Goal: Participate in discussion: Engage in conversation with other users on a specific topic

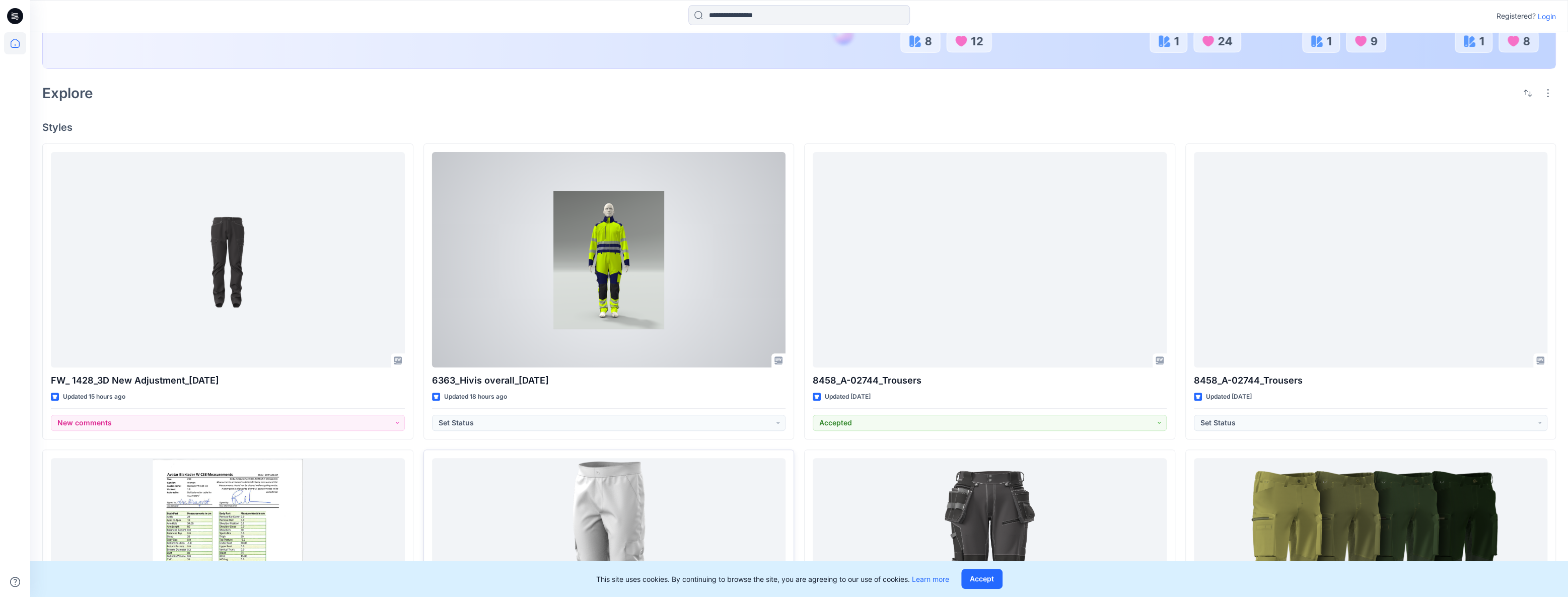
scroll to position [274, 0]
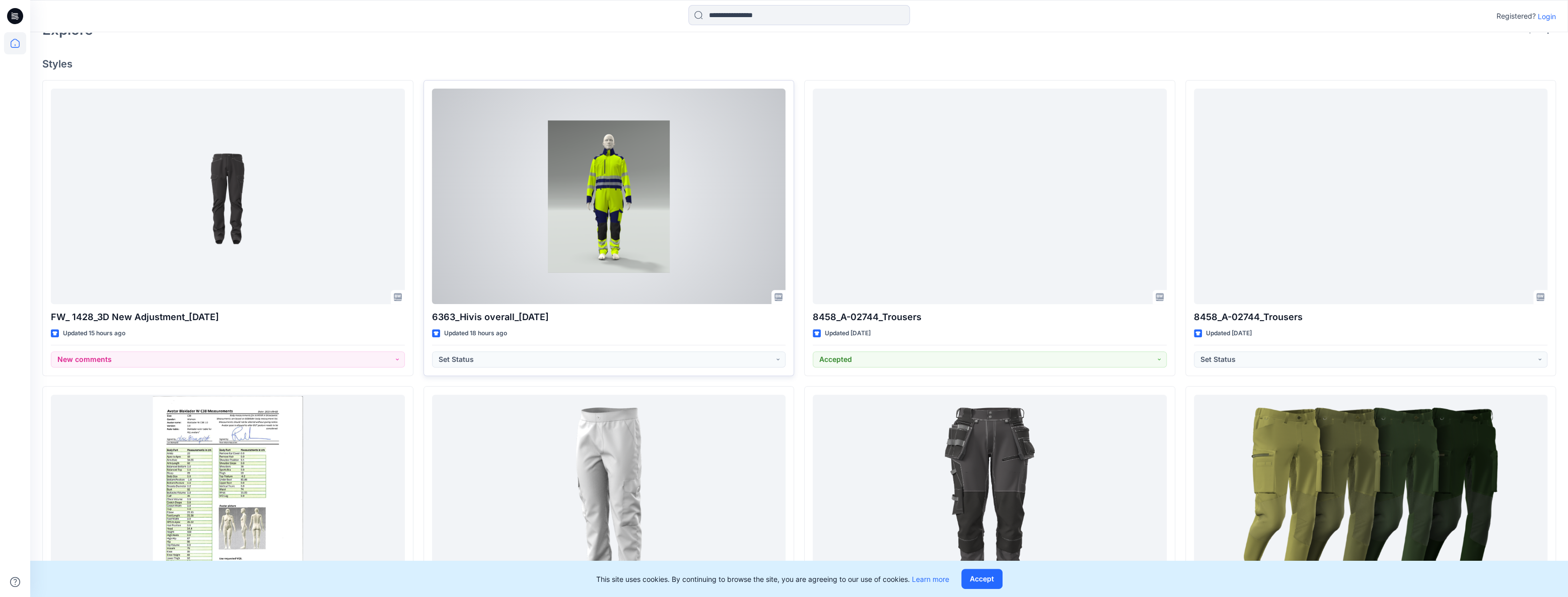
click at [545, 230] on div at bounding box center [609, 196] width 354 height 216
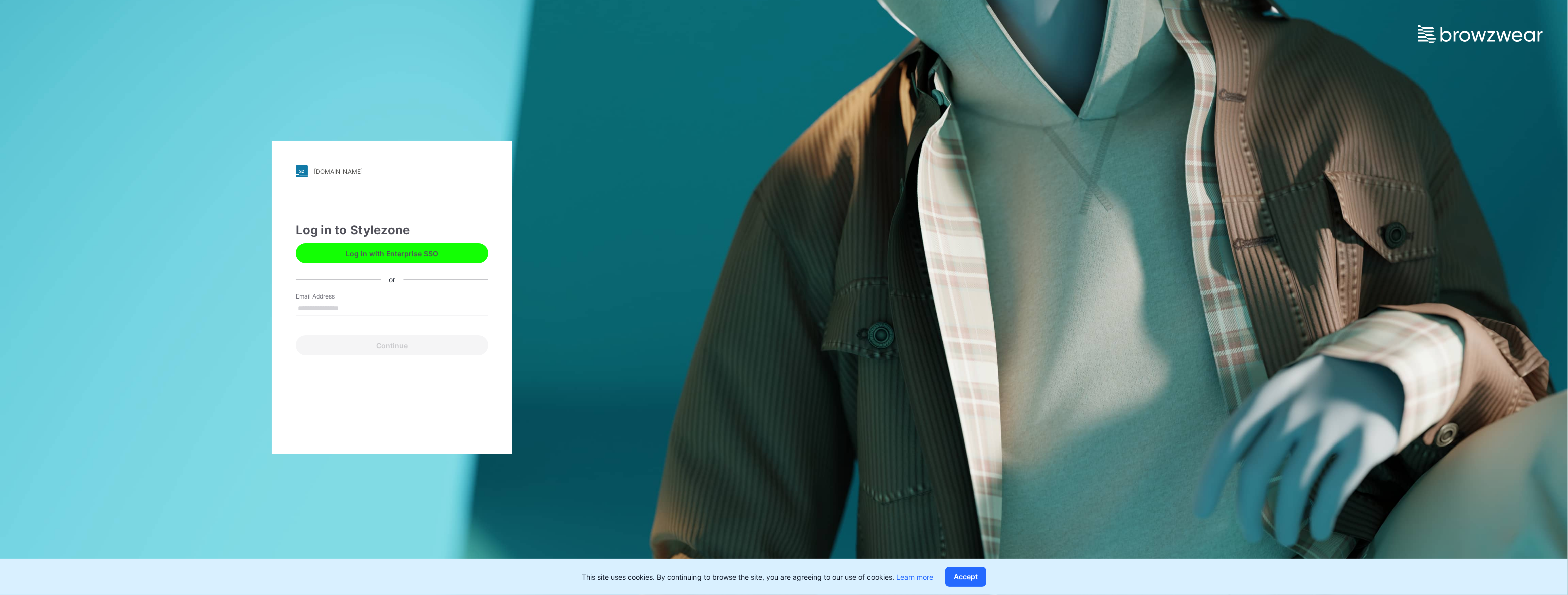
click at [346, 314] on input "Email Address" at bounding box center [392, 308] width 192 height 15
type input "**********"
click at [369, 345] on button "Continue" at bounding box center [392, 345] width 192 height 20
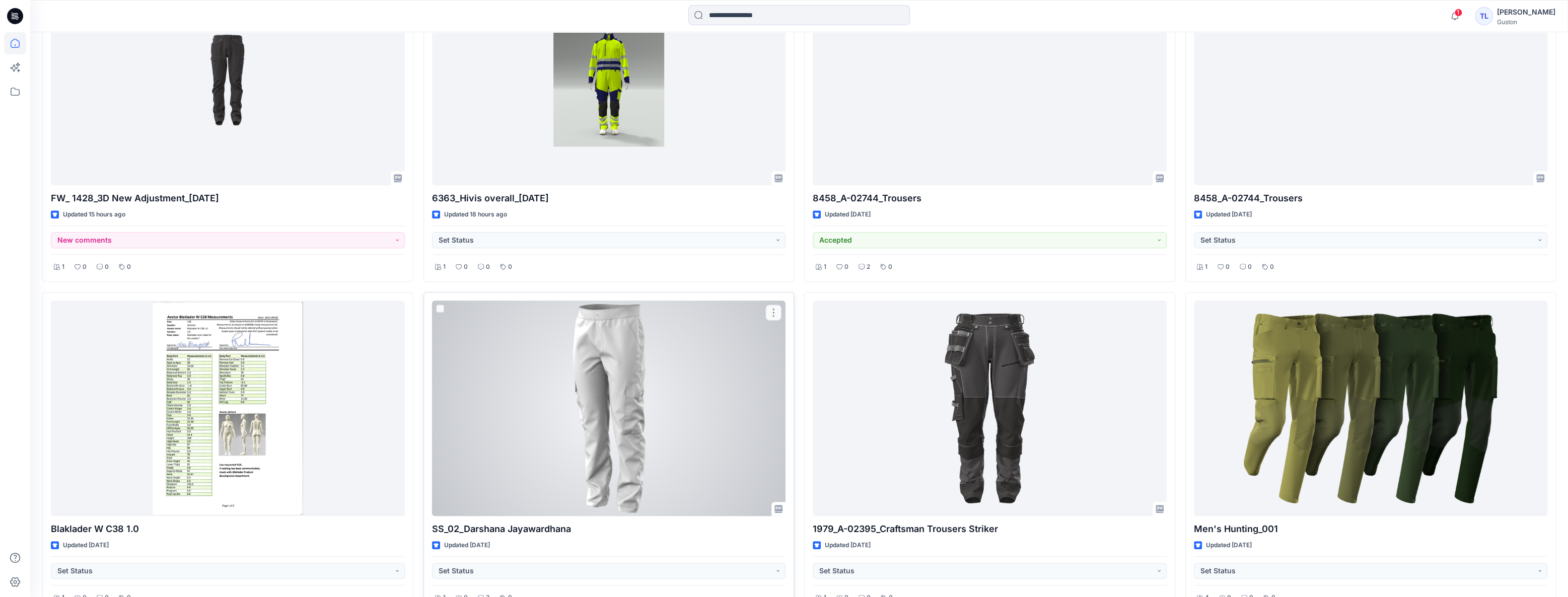
scroll to position [412, 0]
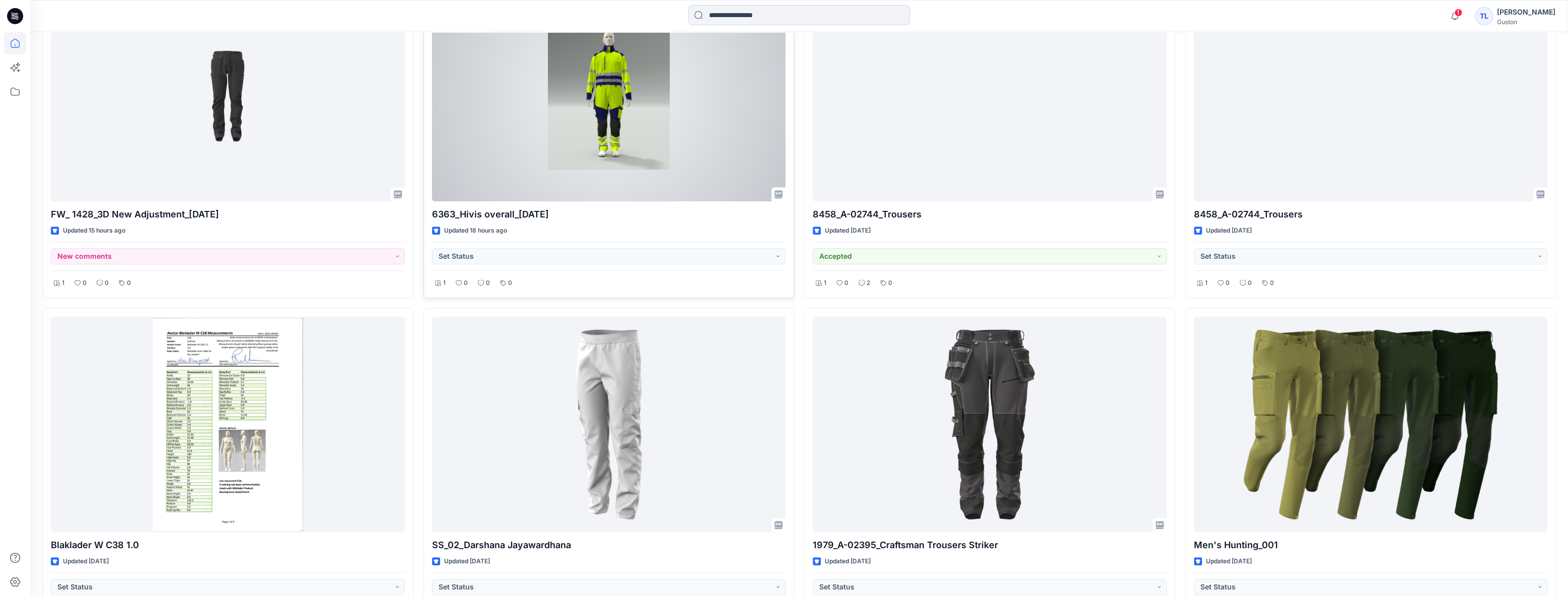
click at [609, 135] on div at bounding box center [609, 93] width 354 height 216
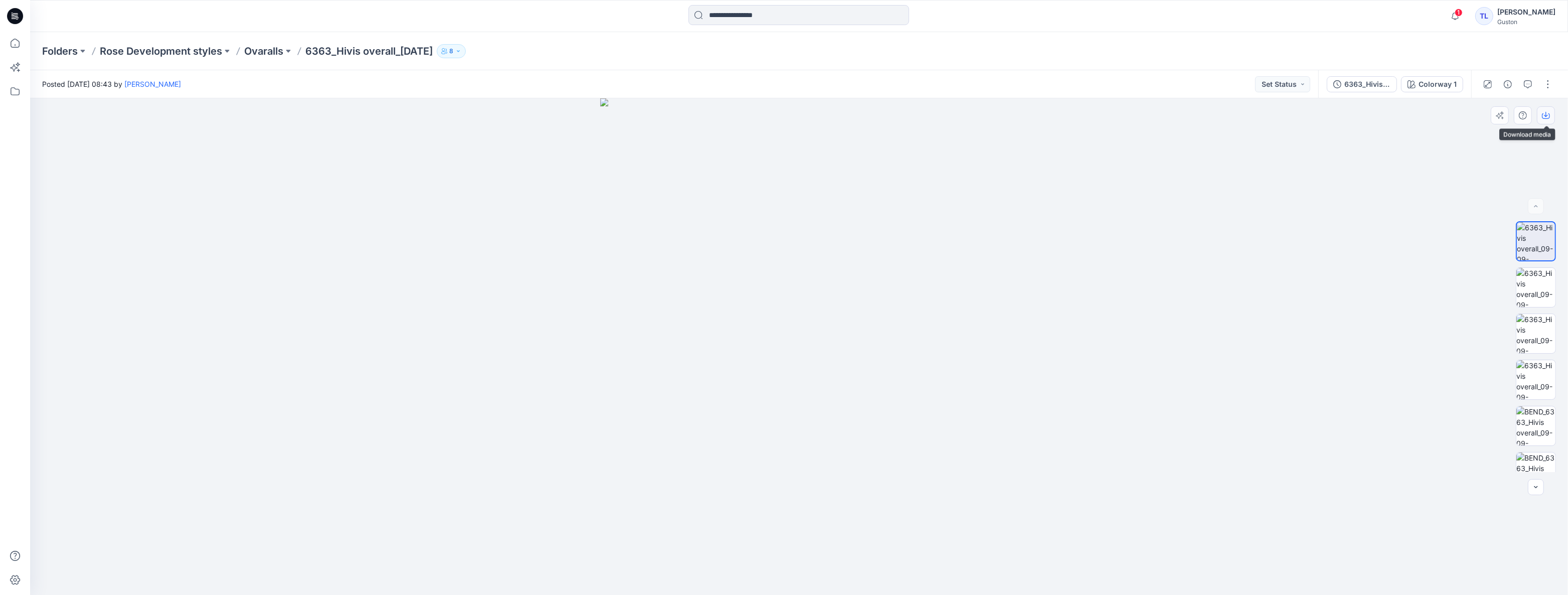
click at [1544, 115] on icon "button" at bounding box center [1545, 115] width 8 height 8
click at [1548, 82] on button "button" at bounding box center [1548, 84] width 16 height 16
click at [1376, 132] on div at bounding box center [799, 347] width 1538 height 497
click at [1369, 89] on div "6363_Hivis overall_09-09-2025" at bounding box center [1368, 84] width 46 height 11
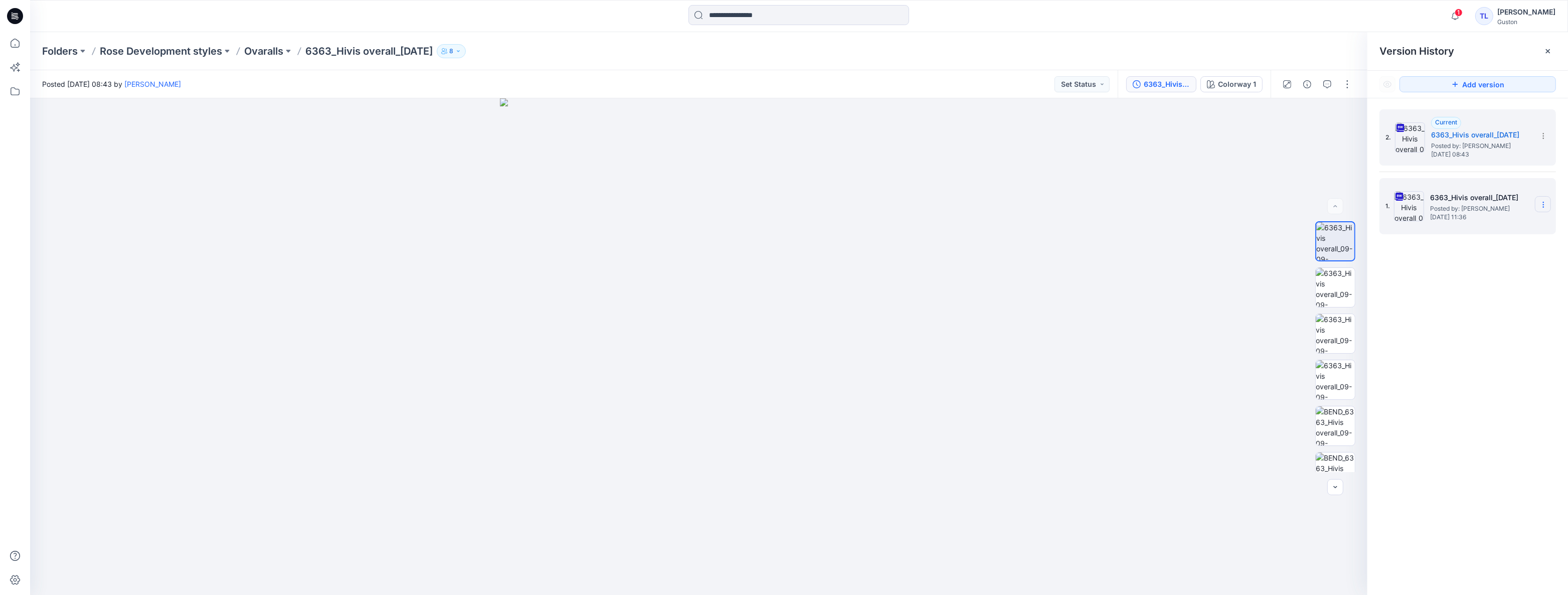
click at [1547, 206] on section at bounding box center [1543, 204] width 16 height 16
click at [1542, 128] on section at bounding box center [1543, 135] width 16 height 16
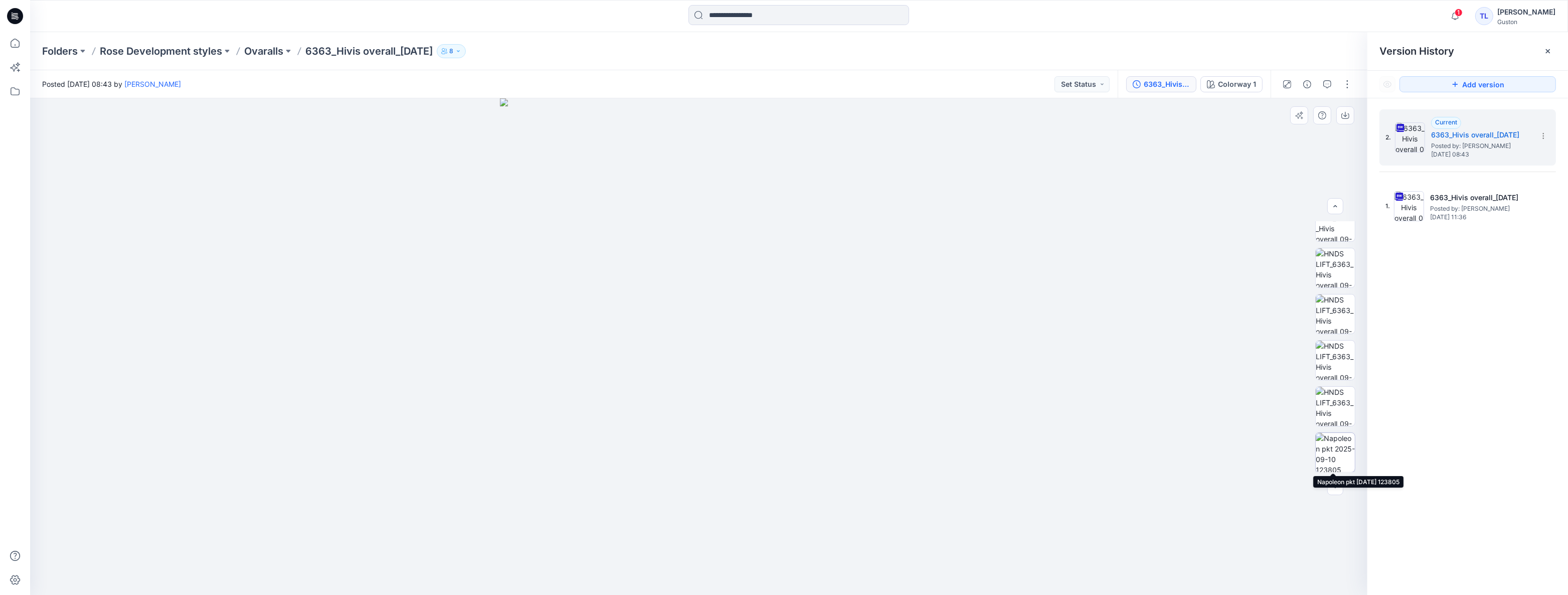
click at [1340, 454] on img at bounding box center [1335, 452] width 39 height 39
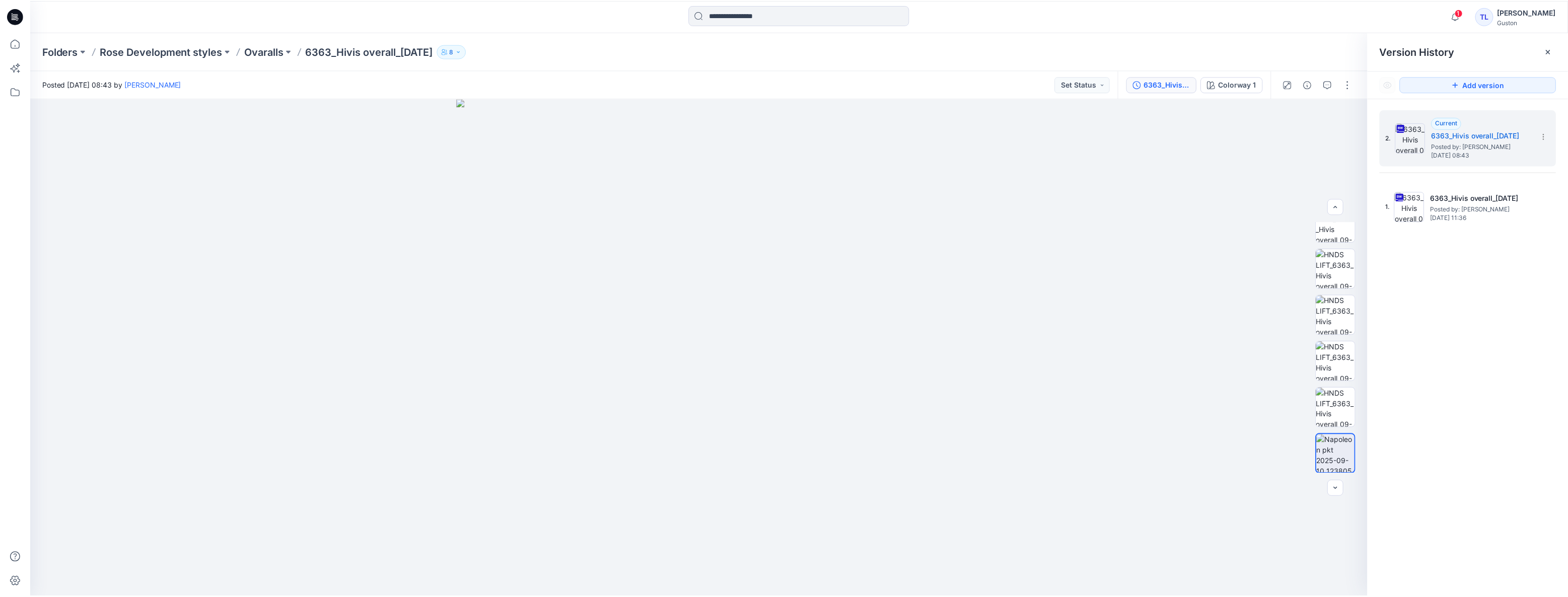
scroll to position [412, 0]
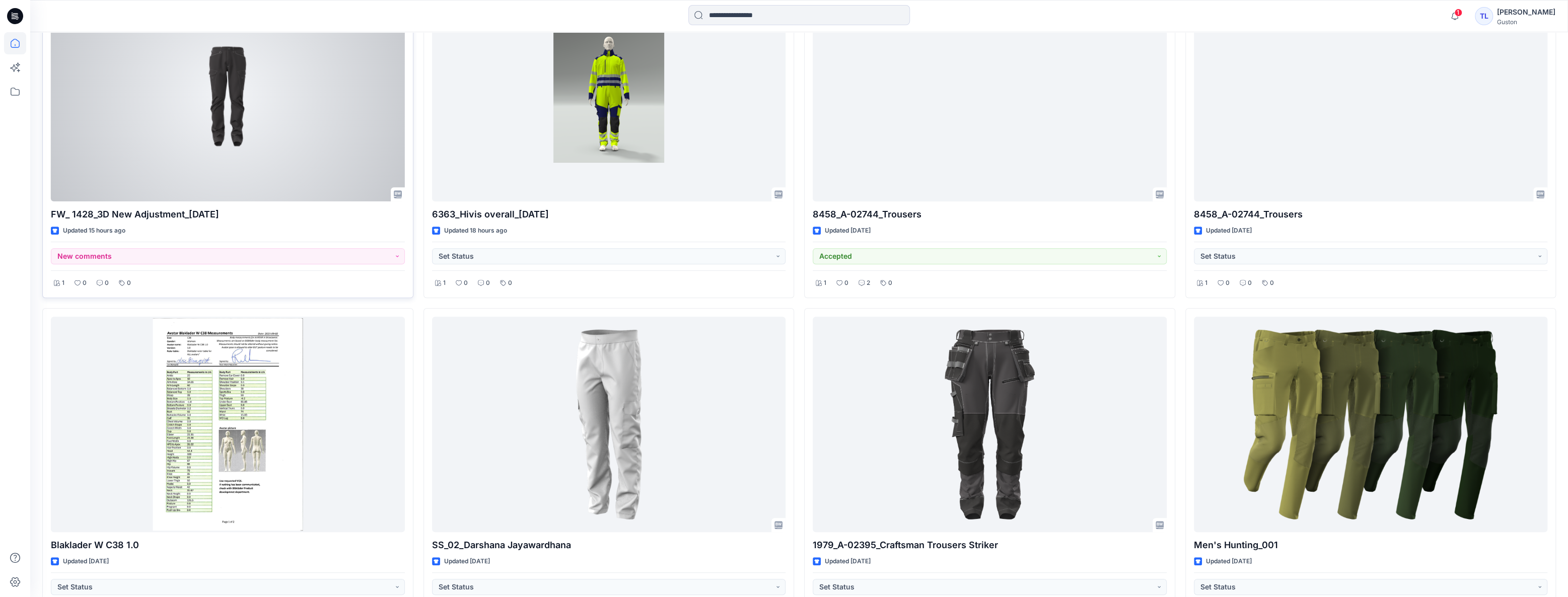
click at [186, 133] on div at bounding box center [227, 93] width 354 height 216
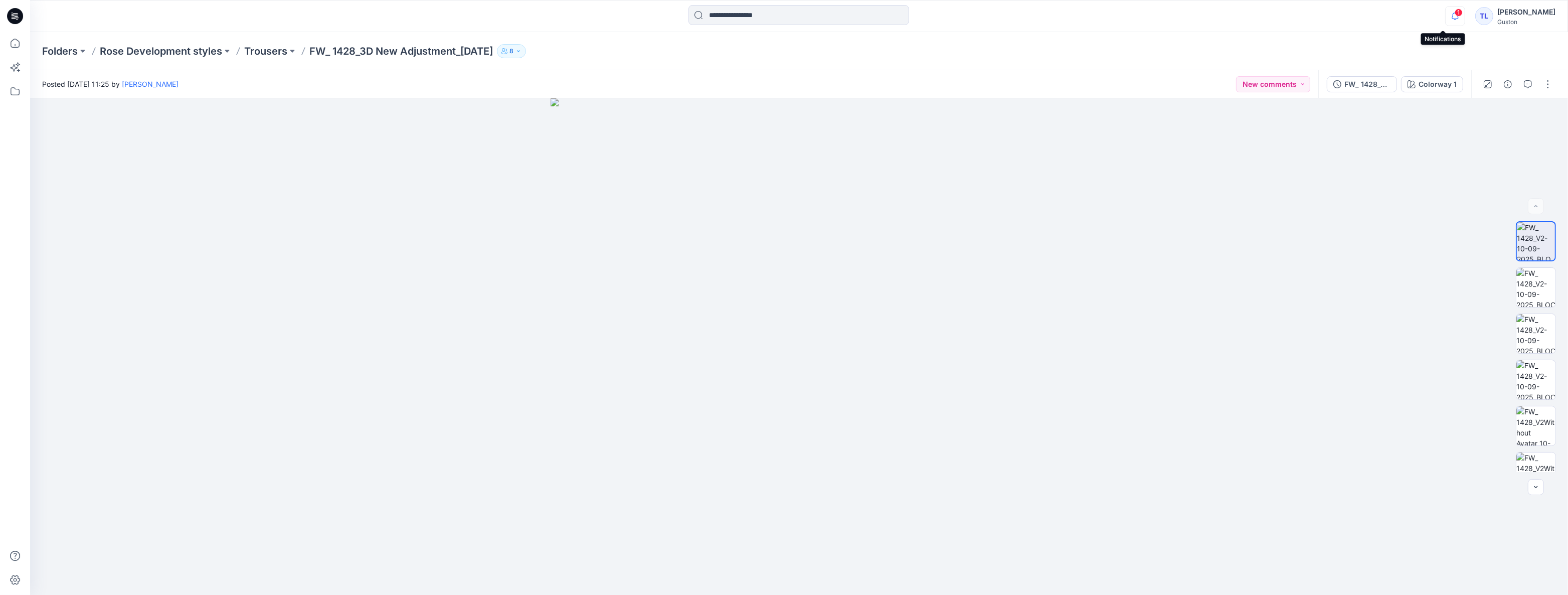
click at [1446, 15] on icon "button" at bounding box center [1455, 16] width 19 height 20
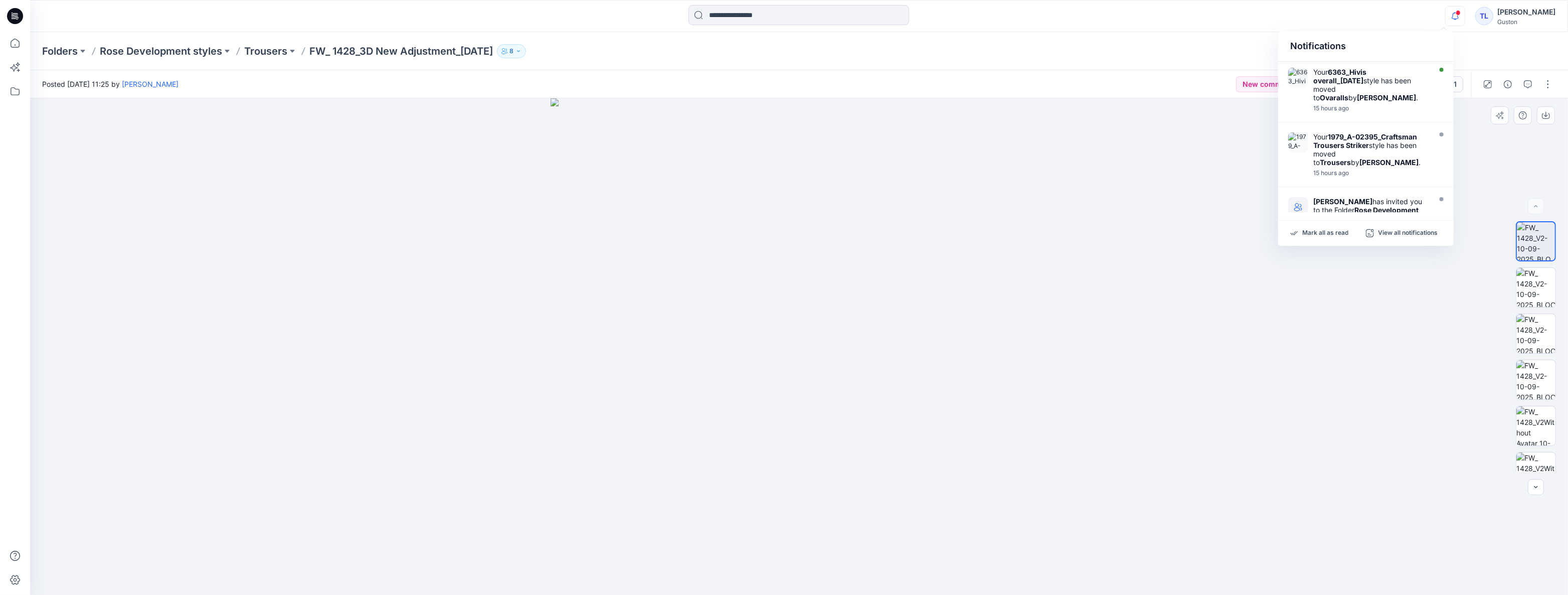
click at [1519, 191] on div at bounding box center [799, 347] width 1538 height 497
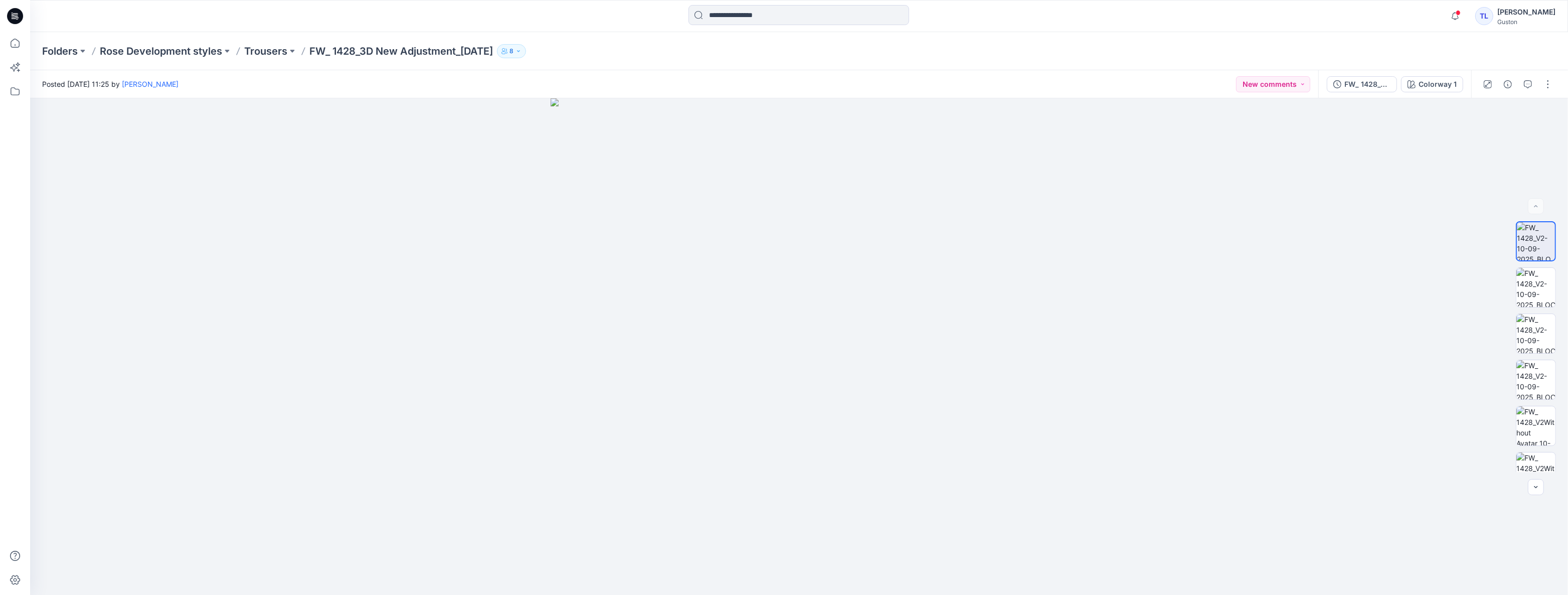
click at [1359, 83] on div "FW_ 1428_V2-10-09-2025" at bounding box center [1368, 84] width 46 height 11
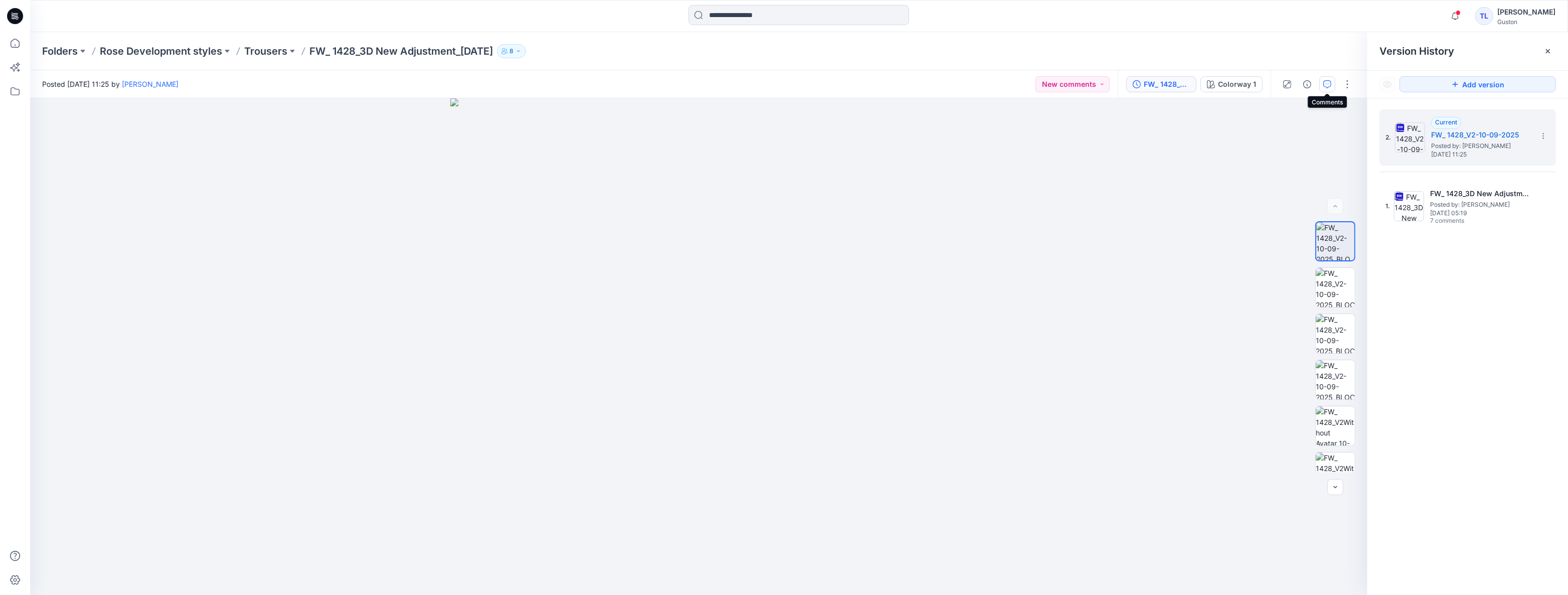
click at [1331, 86] on button "button" at bounding box center [1327, 84] width 16 height 16
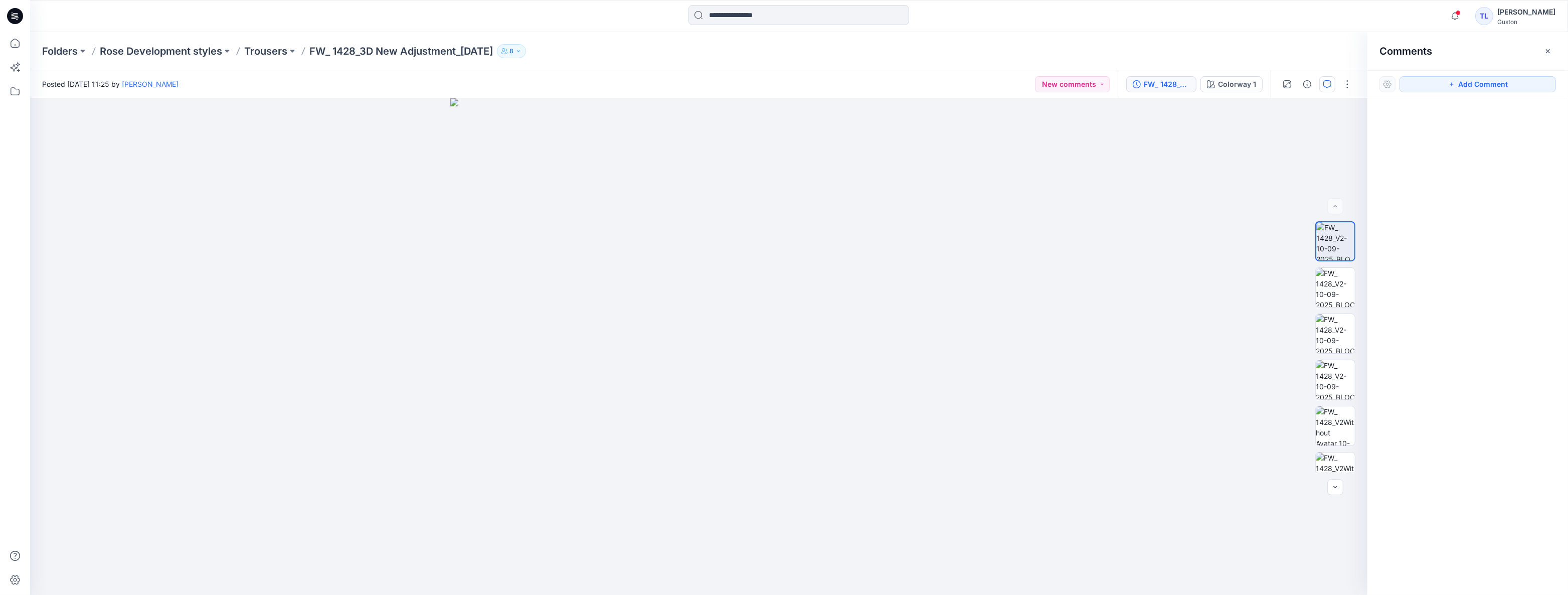
click at [1329, 85] on icon "button" at bounding box center [1327, 84] width 8 height 8
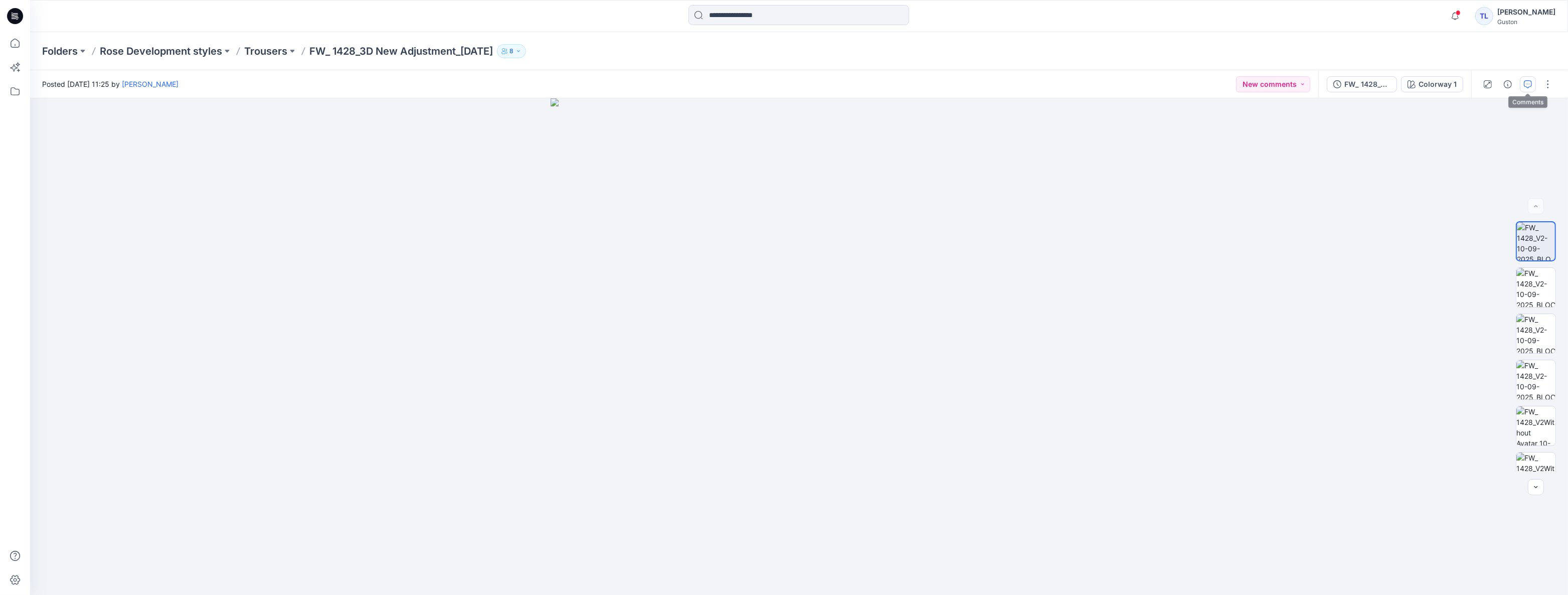
click at [1524, 86] on icon "button" at bounding box center [1528, 84] width 8 height 8
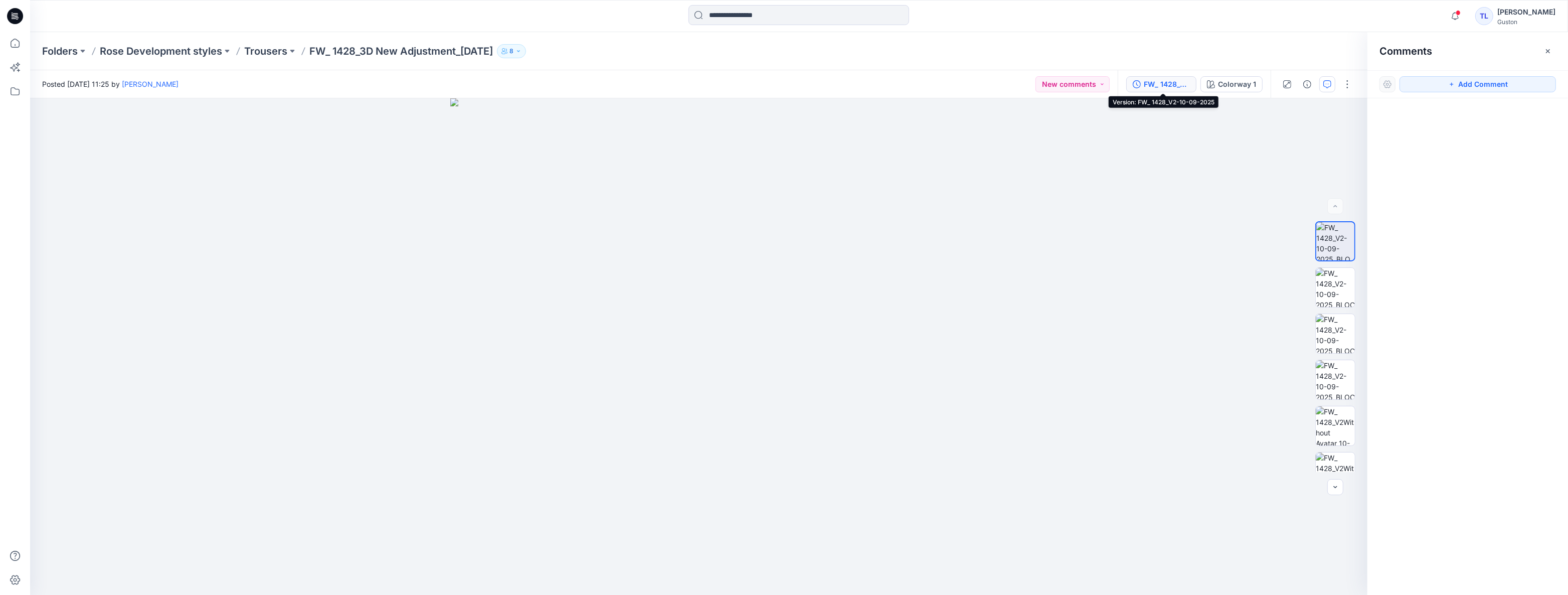
click at [1159, 83] on div "FW_ 1428_V2-10-09-2025" at bounding box center [1167, 84] width 46 height 11
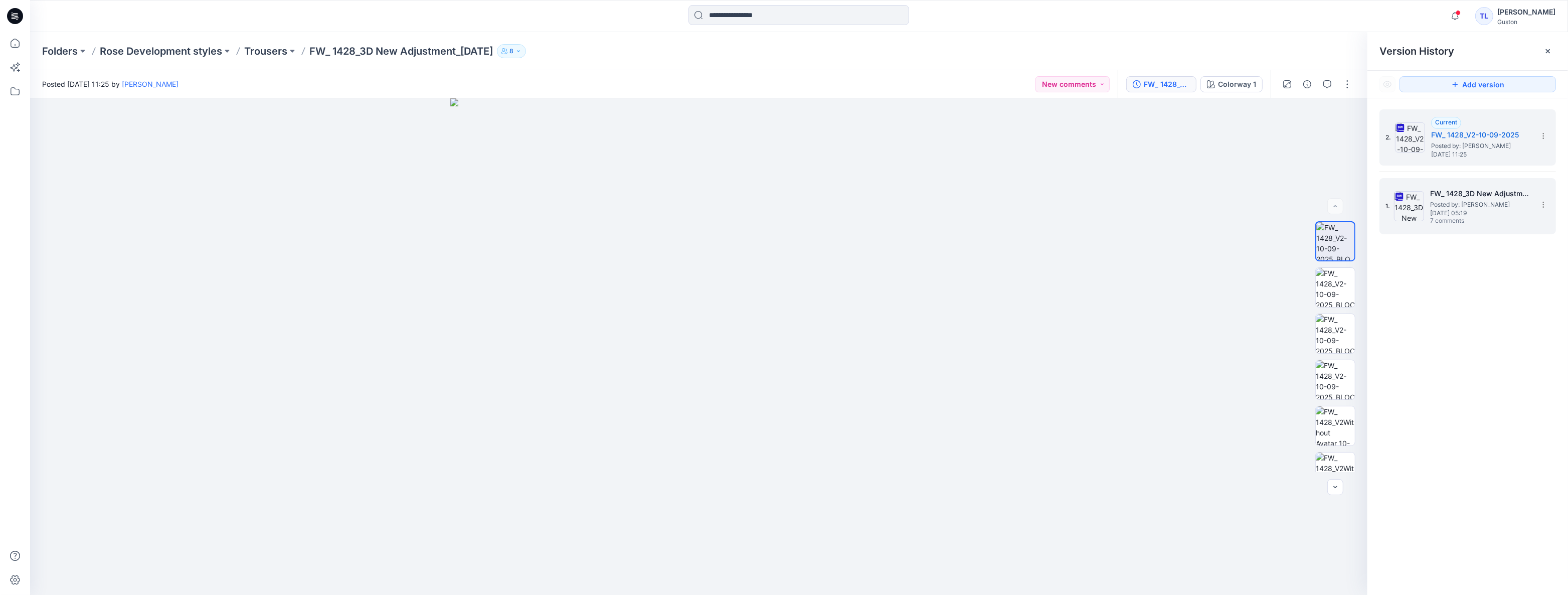
click at [1489, 200] on span "Posted by: Kavindu Ramanayake" at bounding box center [1480, 205] width 100 height 10
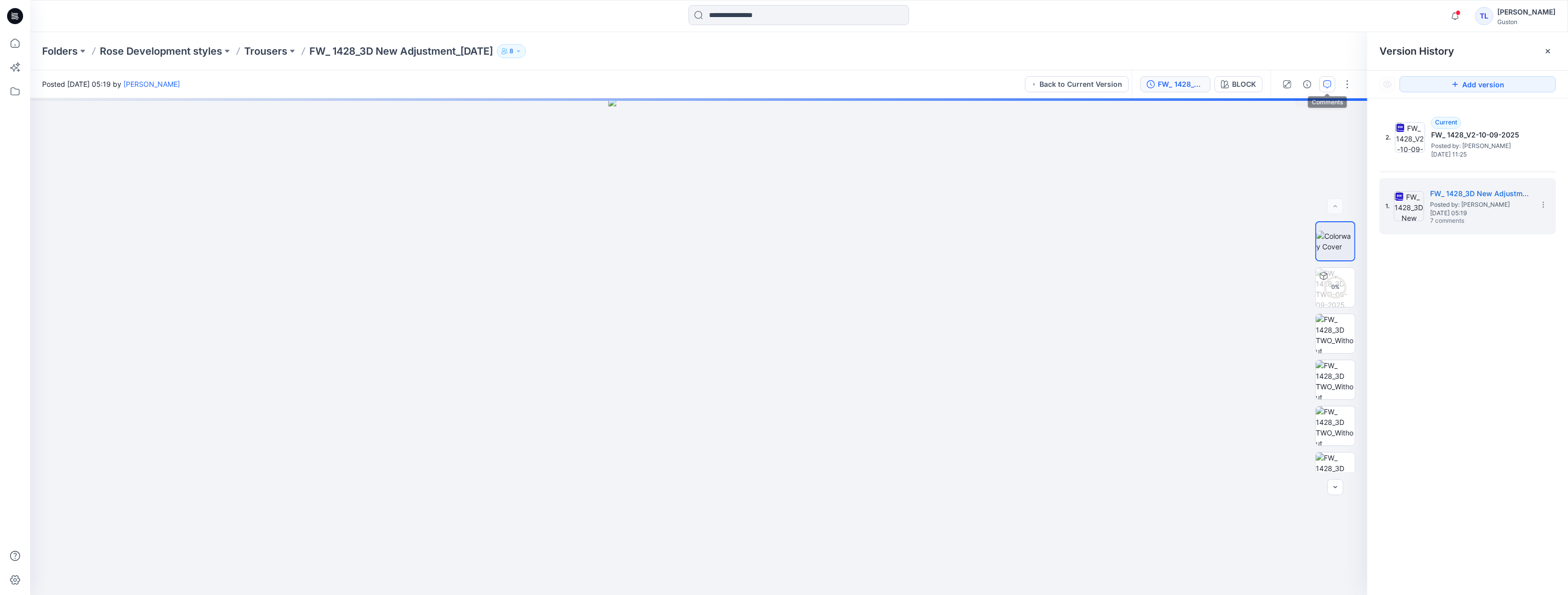
click at [1322, 84] on button "button" at bounding box center [1327, 84] width 16 height 16
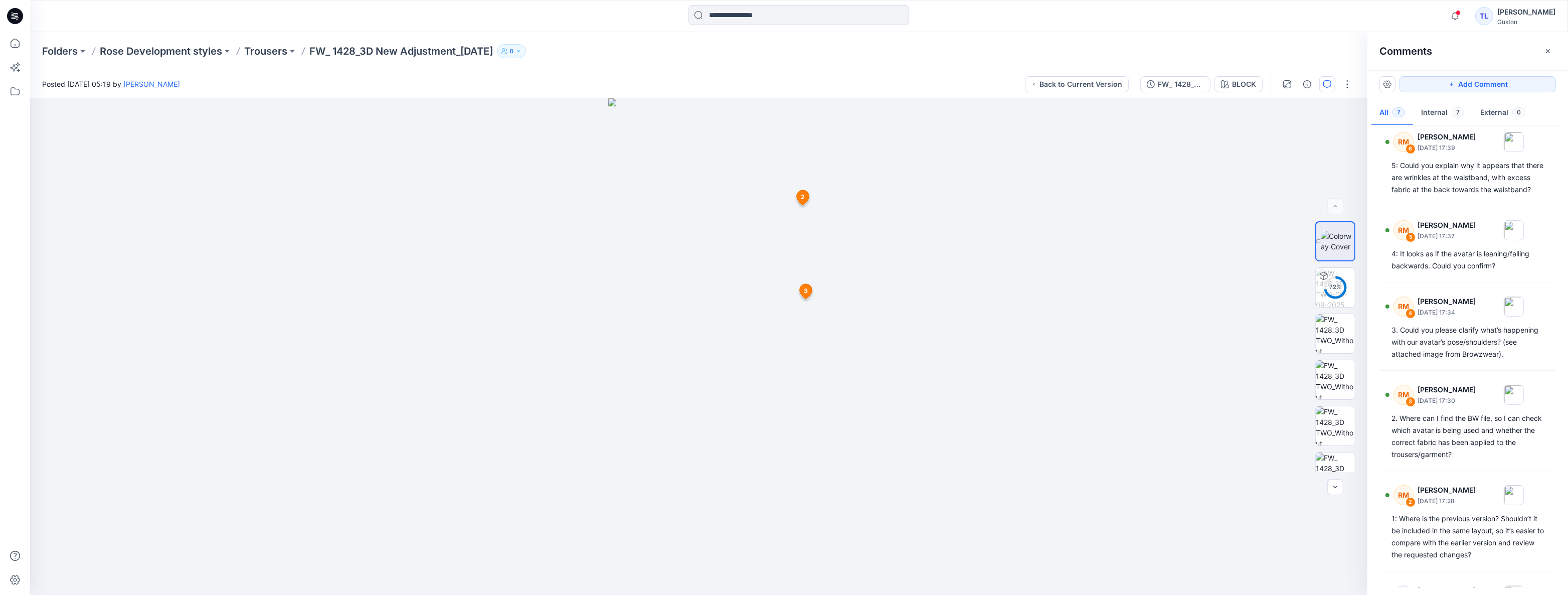
scroll to position [191, 0]
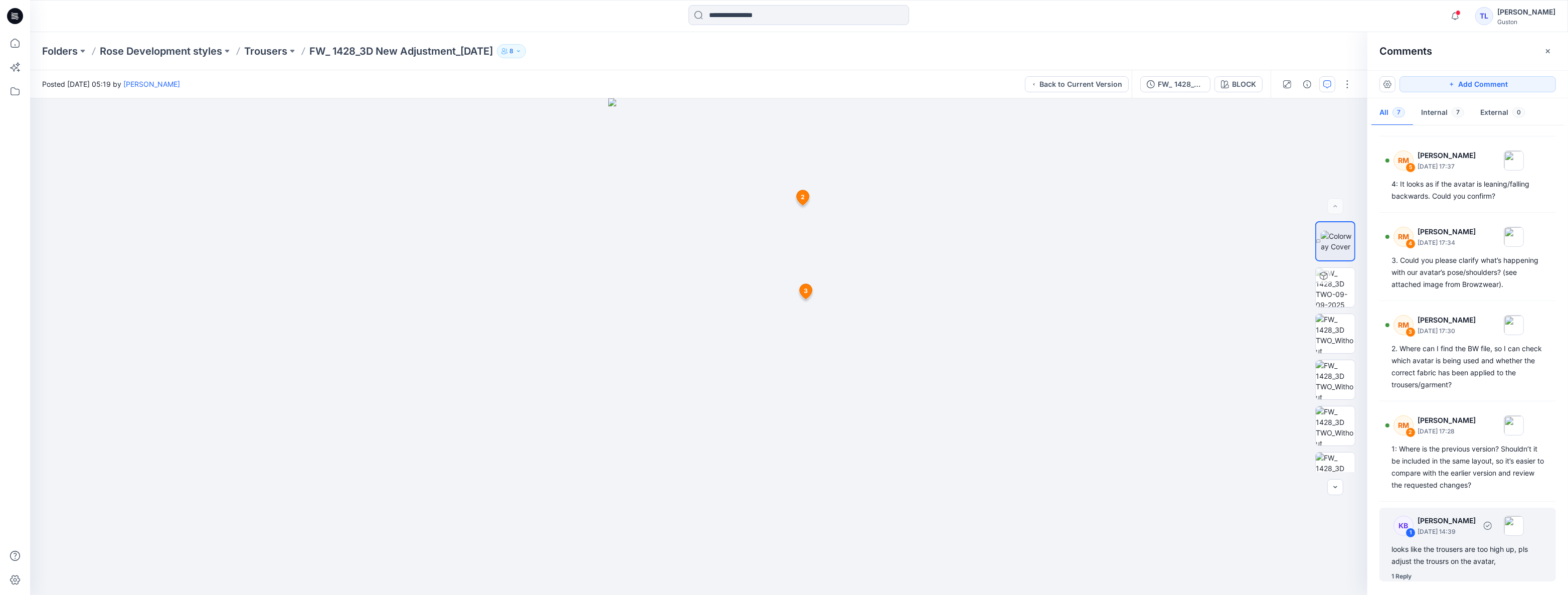
click at [1410, 579] on div "1 Reply" at bounding box center [1401, 576] width 20 height 10
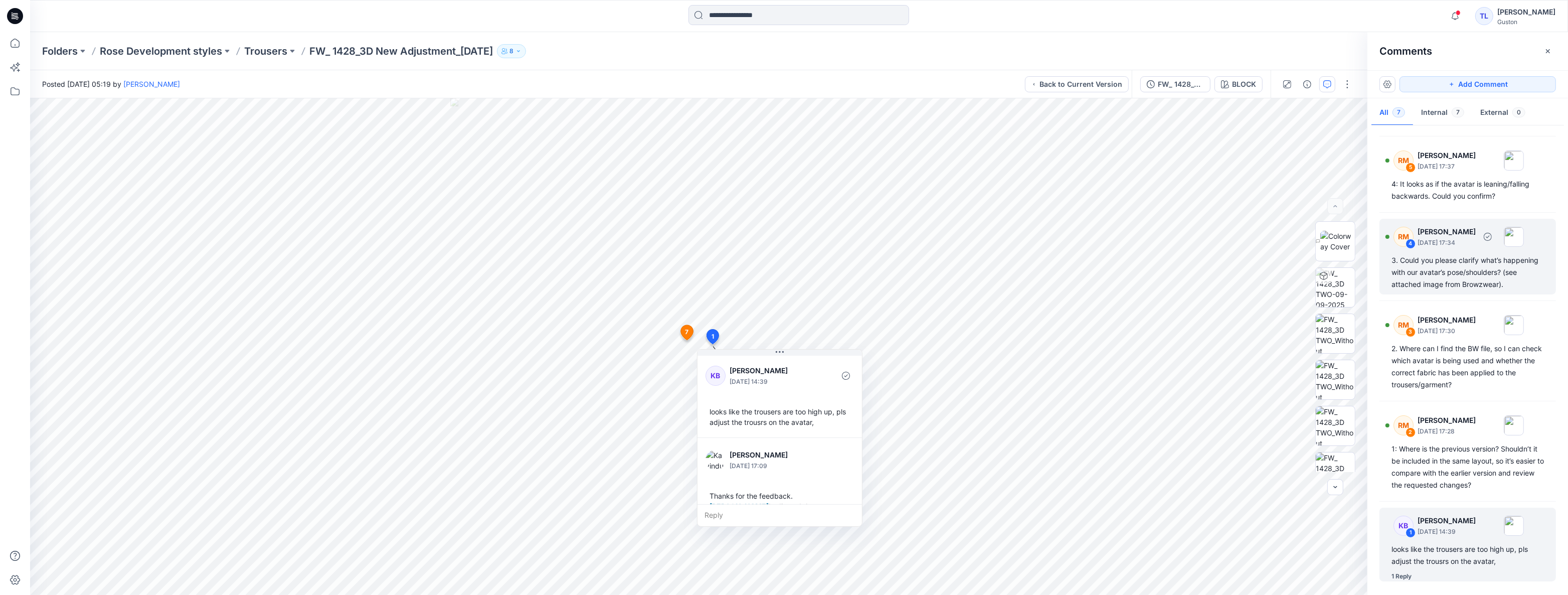
click at [1479, 279] on div "3. Could you please clarify what’s happening with our avatar’s pose/shoulders? …" at bounding box center [1468, 272] width 152 height 36
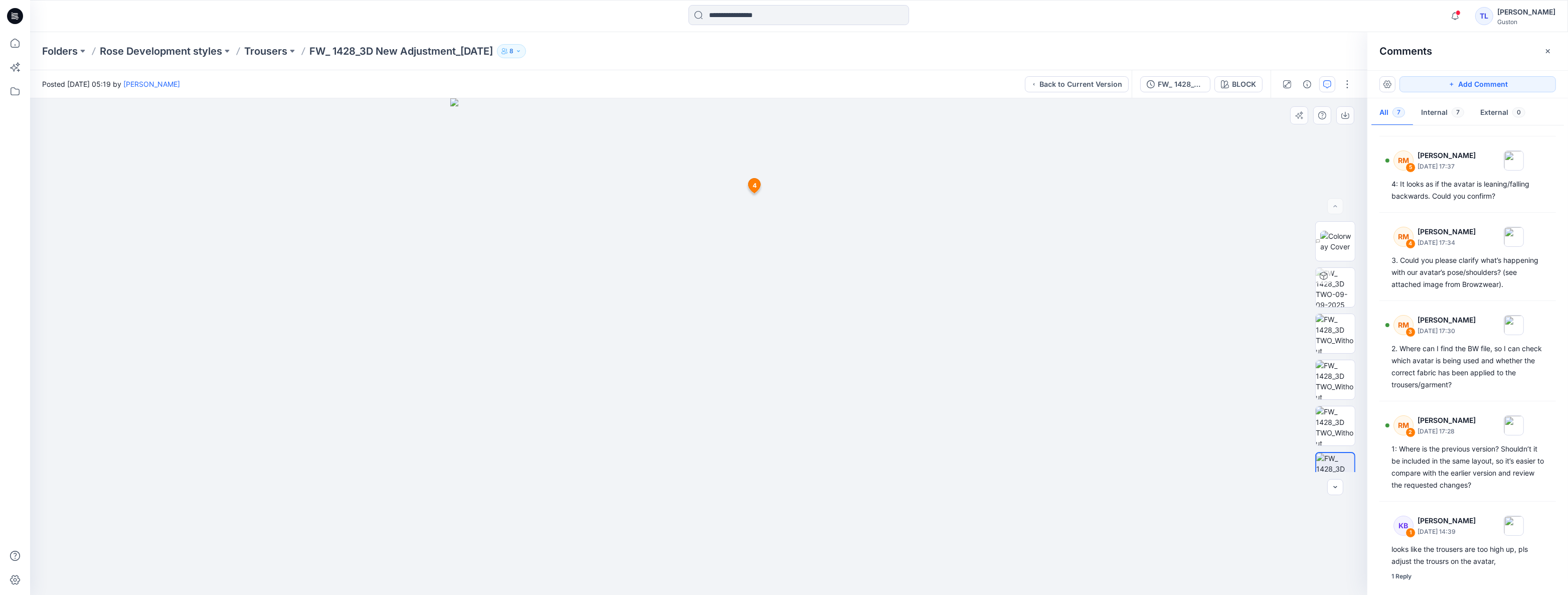
click at [757, 189] on icon at bounding box center [755, 185] width 12 height 15
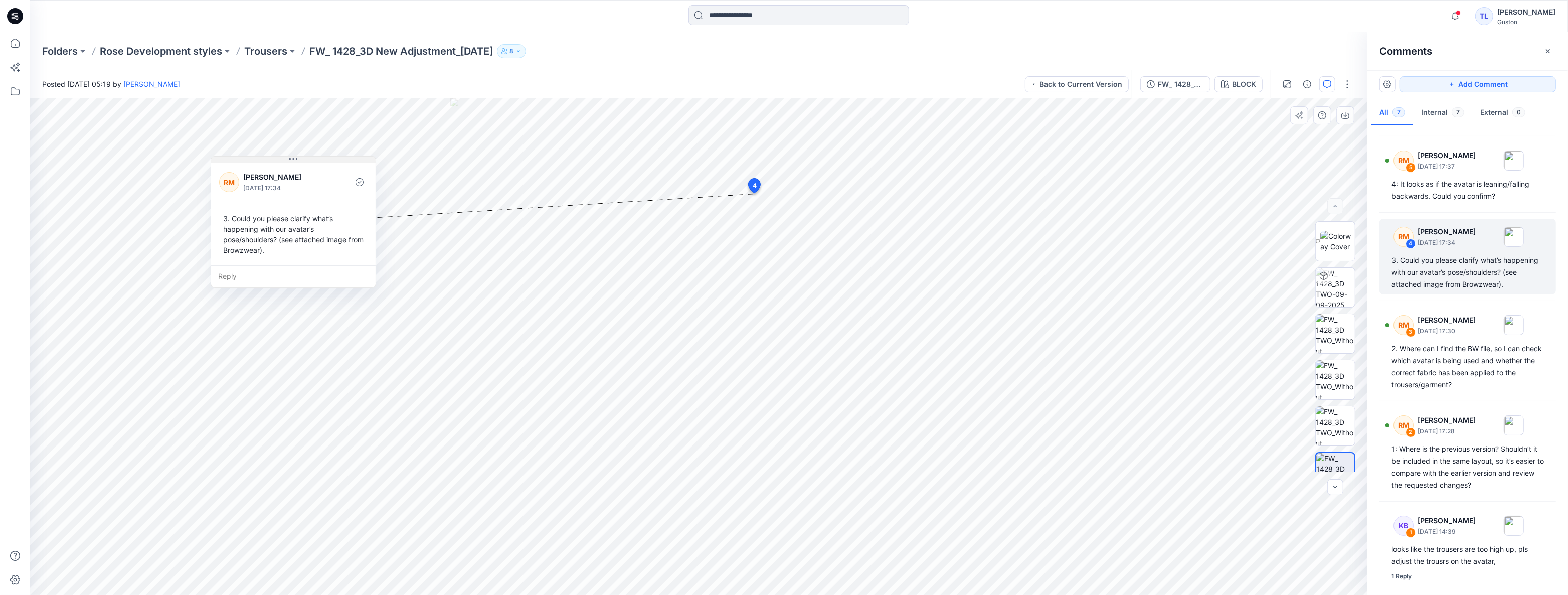
drag, startPoint x: 877, startPoint y: 203, endPoint x: 349, endPoint y: 161, distance: 529.7
click at [349, 161] on button at bounding box center [293, 160] width 164 height 6
click at [1458, 181] on div "4: It looks as if the avatar is leaning/falling backwards. Could you confirm?" at bounding box center [1468, 190] width 152 height 24
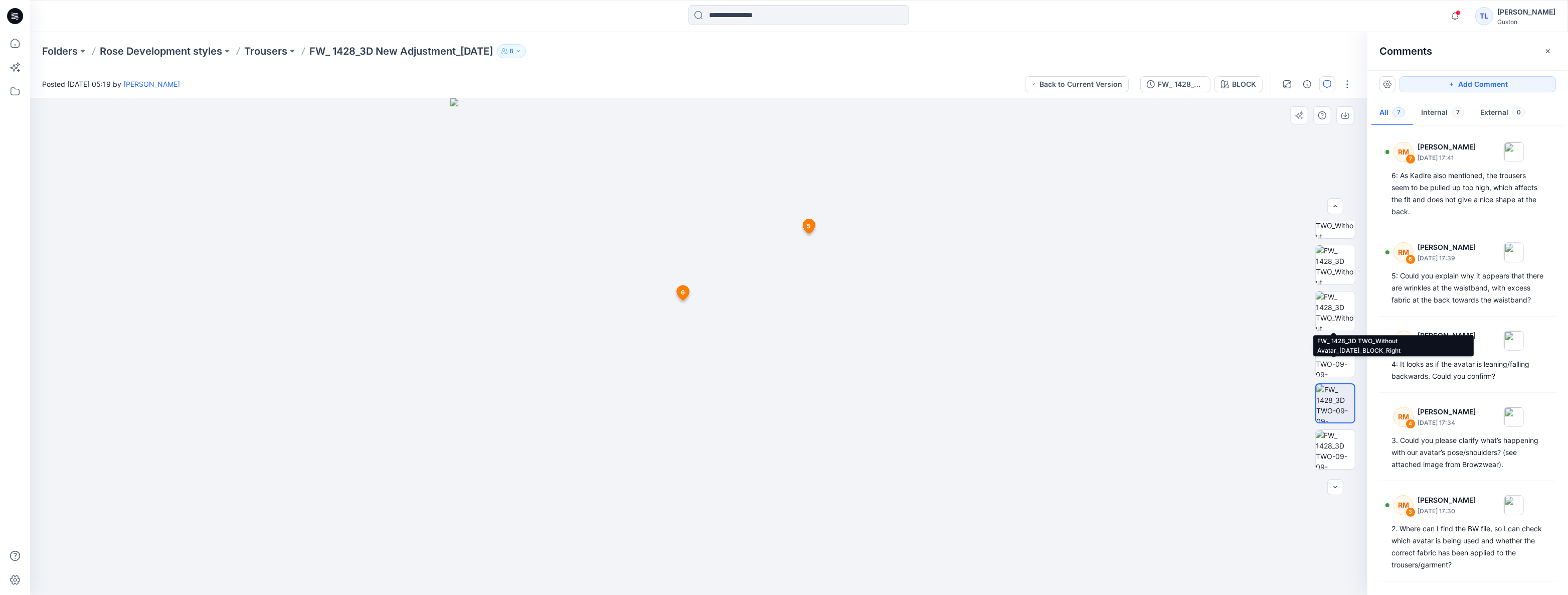
scroll to position [158, 0]
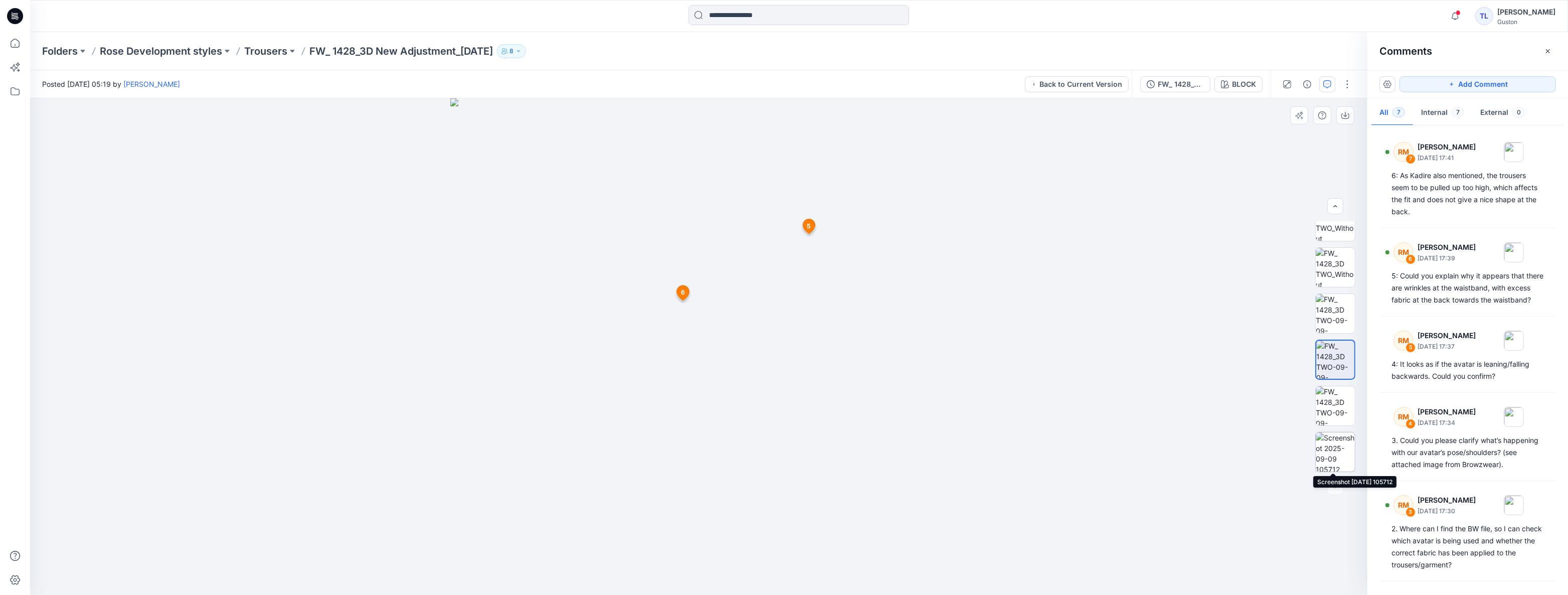
click at [1334, 456] on img at bounding box center [1335, 452] width 39 height 39
click at [1174, 516] on div at bounding box center [698, 347] width 1337 height 497
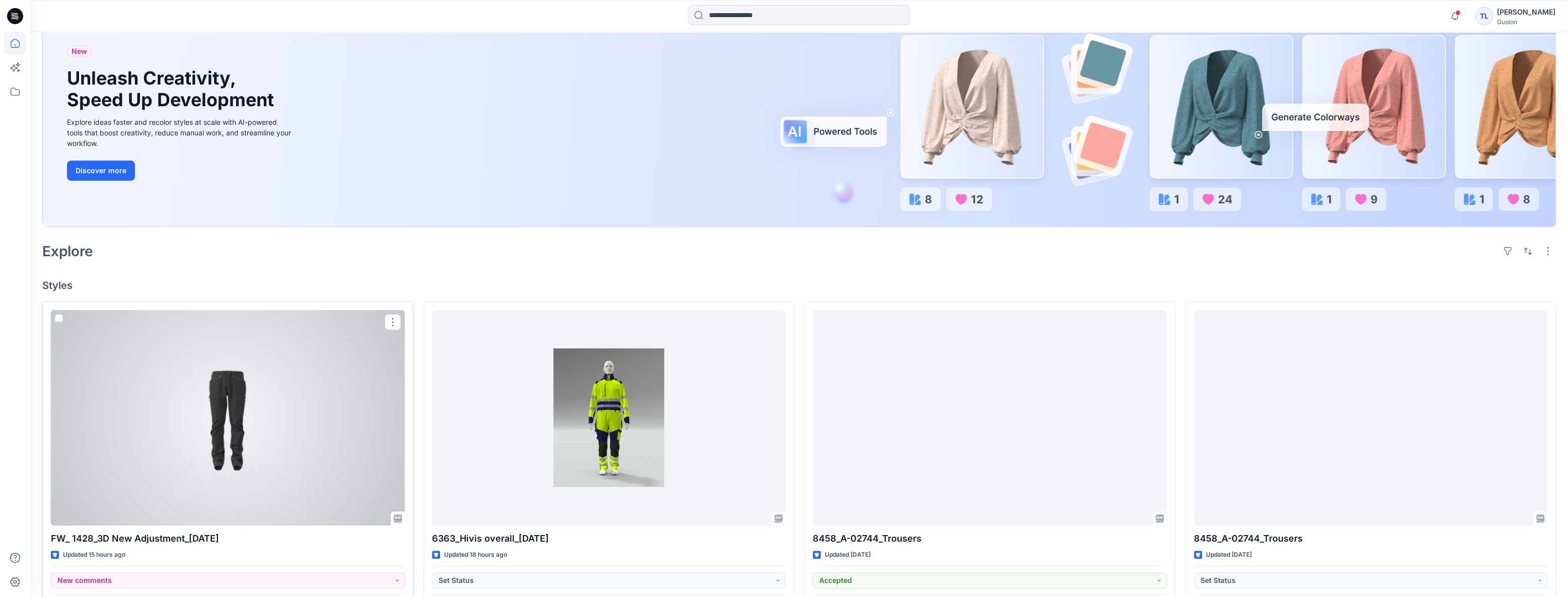
scroll to position [137, 0]
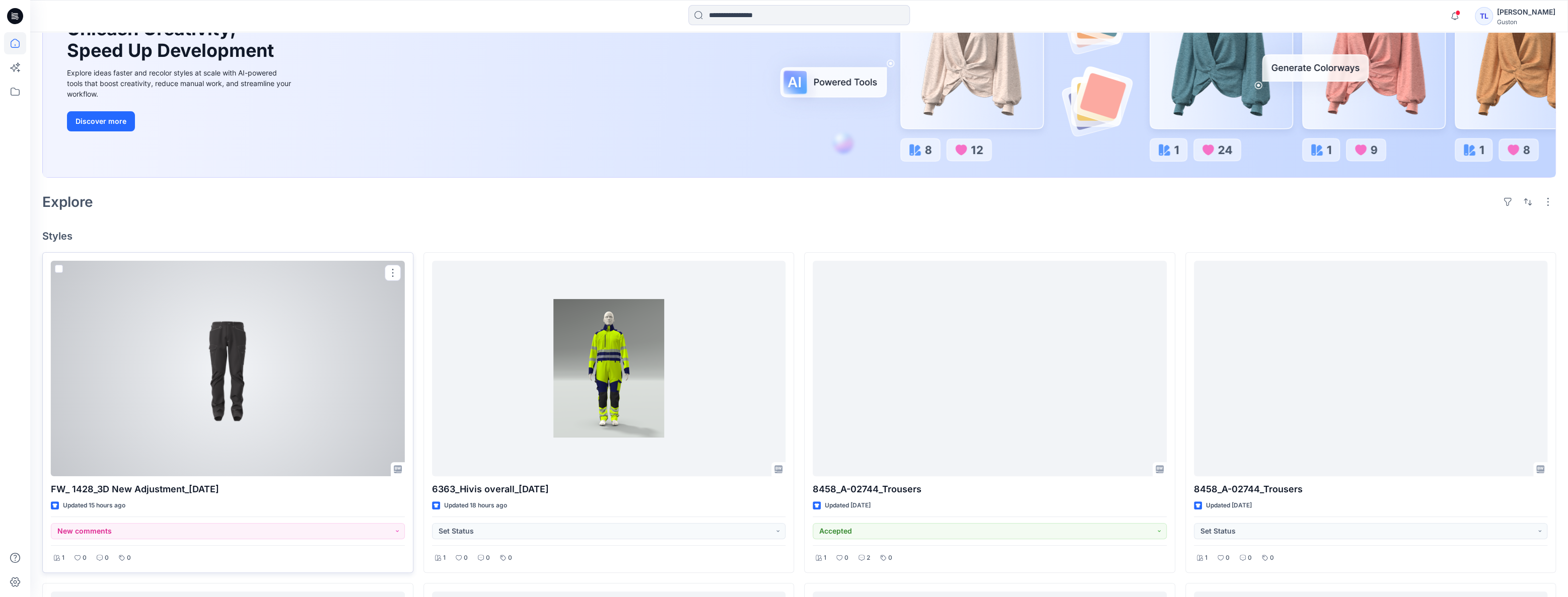
click at [214, 395] on div at bounding box center [227, 368] width 354 height 216
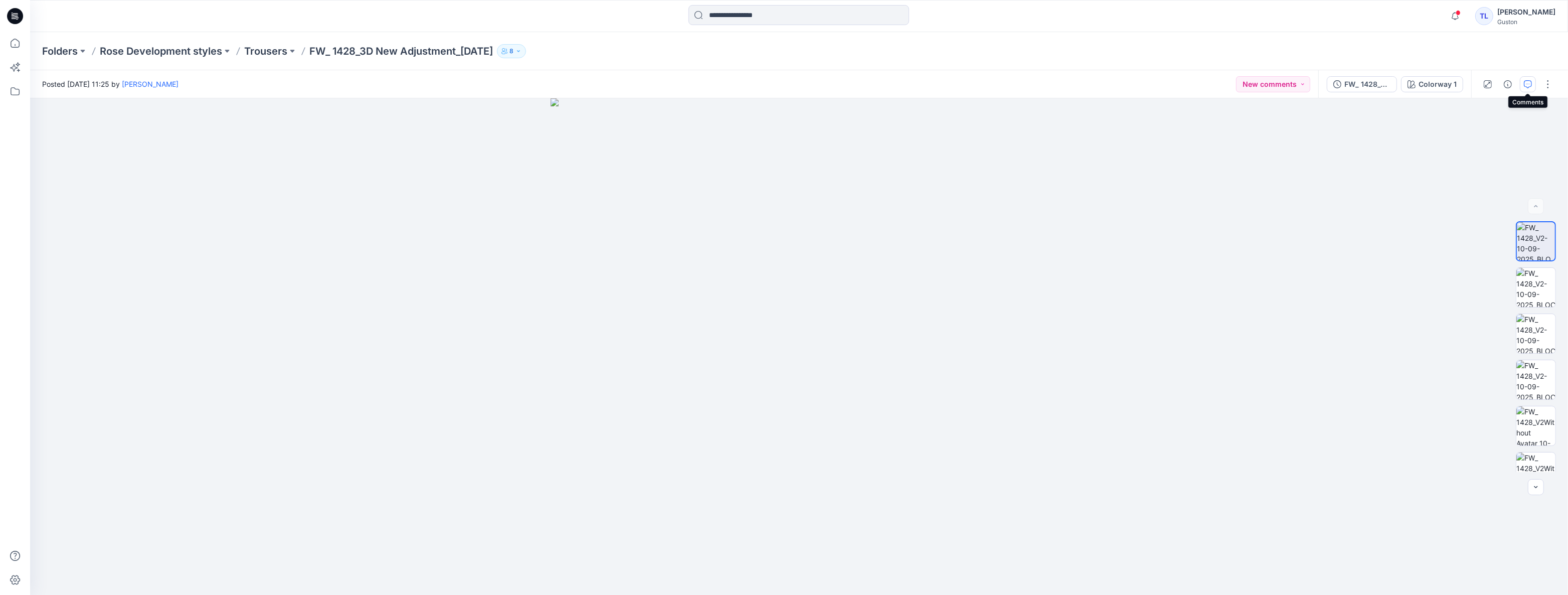
click at [1525, 85] on icon "button" at bounding box center [1528, 84] width 8 height 8
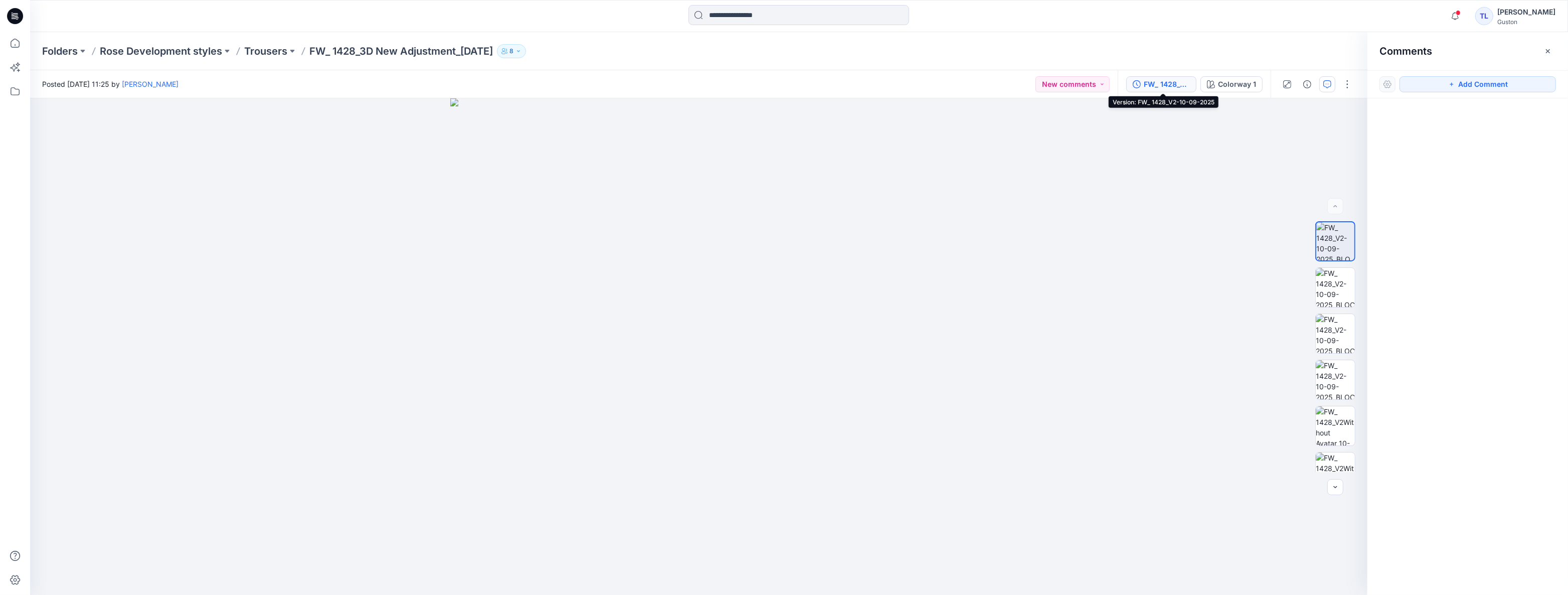
click at [1165, 87] on div "FW_ 1428_V2-10-09-2025" at bounding box center [1167, 84] width 46 height 11
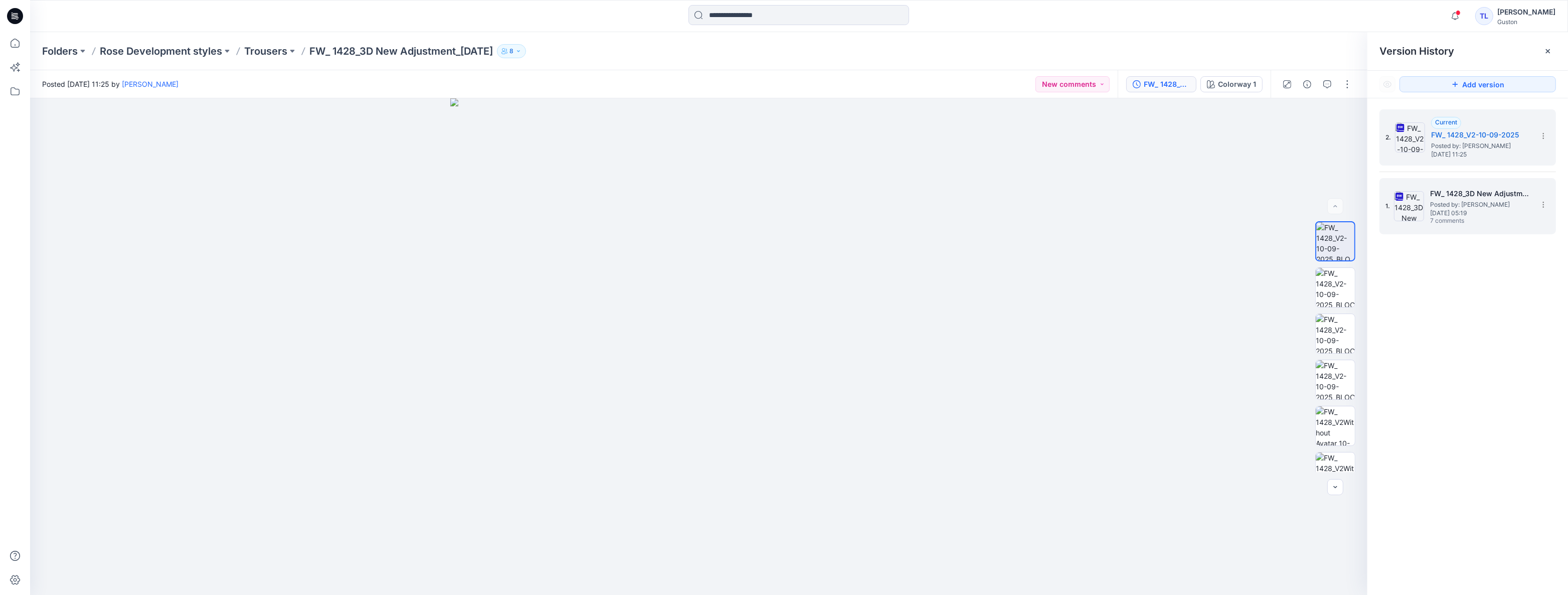
click at [1484, 212] on span "Tuesday, September 09, 2025 05:19" at bounding box center [1480, 213] width 100 height 7
drag, startPoint x: 1007, startPoint y: 371, endPoint x: 995, endPoint y: 371, distance: 12.0
click at [993, 371] on div at bounding box center [698, 347] width 1337 height 497
click at [1479, 211] on span "Tuesday, September 09, 2025 05:19" at bounding box center [1480, 213] width 100 height 7
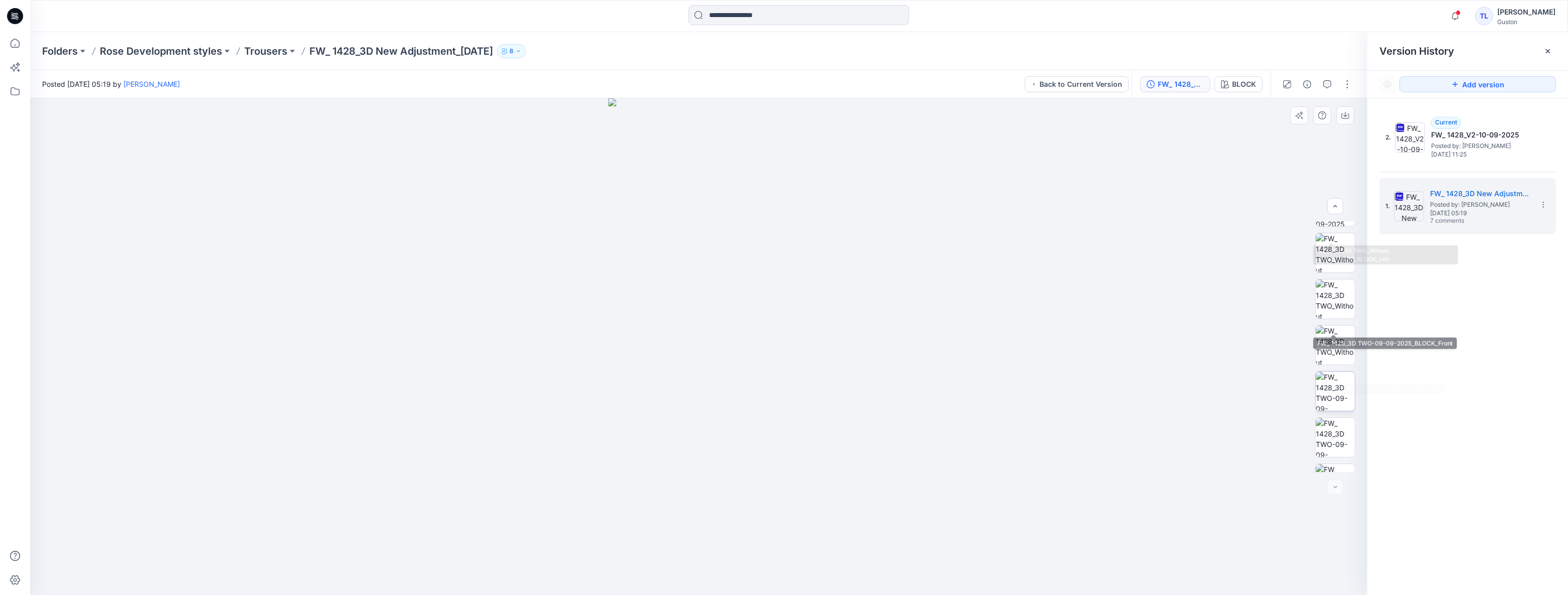
scroll to position [158, 0]
click at [1334, 321] on img at bounding box center [1335, 314] width 39 height 39
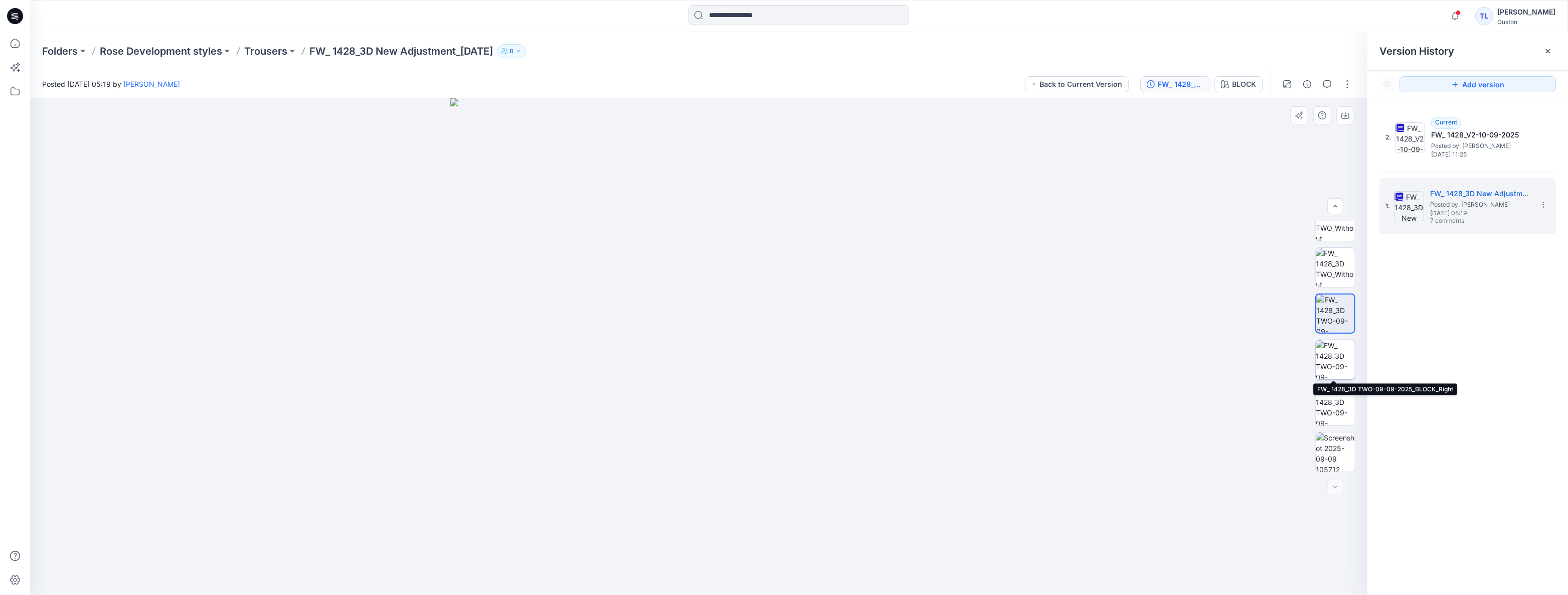
click at [1335, 358] on img at bounding box center [1335, 360] width 39 height 39
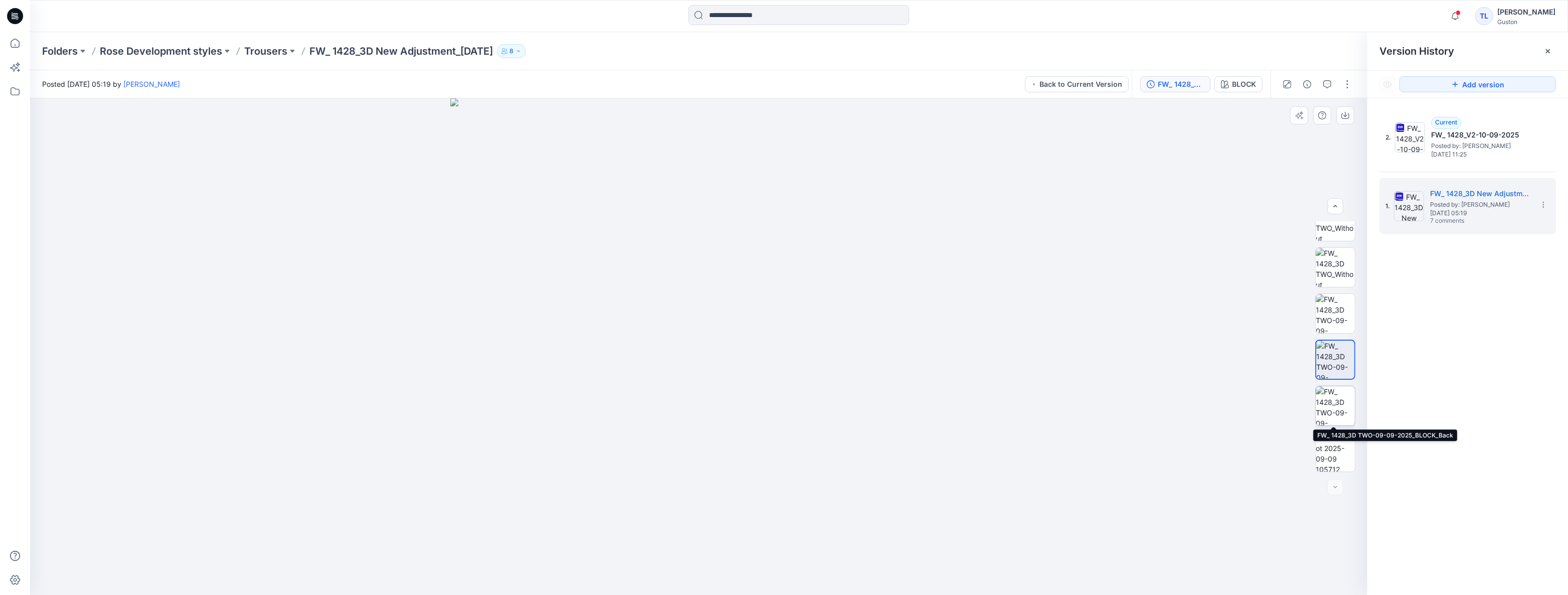
click at [1340, 400] on img at bounding box center [1335, 406] width 39 height 39
click at [1335, 231] on img at bounding box center [1335, 241] width 39 height 21
click at [1016, 364] on div at bounding box center [698, 347] width 1337 height 497
click at [1328, 81] on icon "button" at bounding box center [1327, 84] width 8 height 8
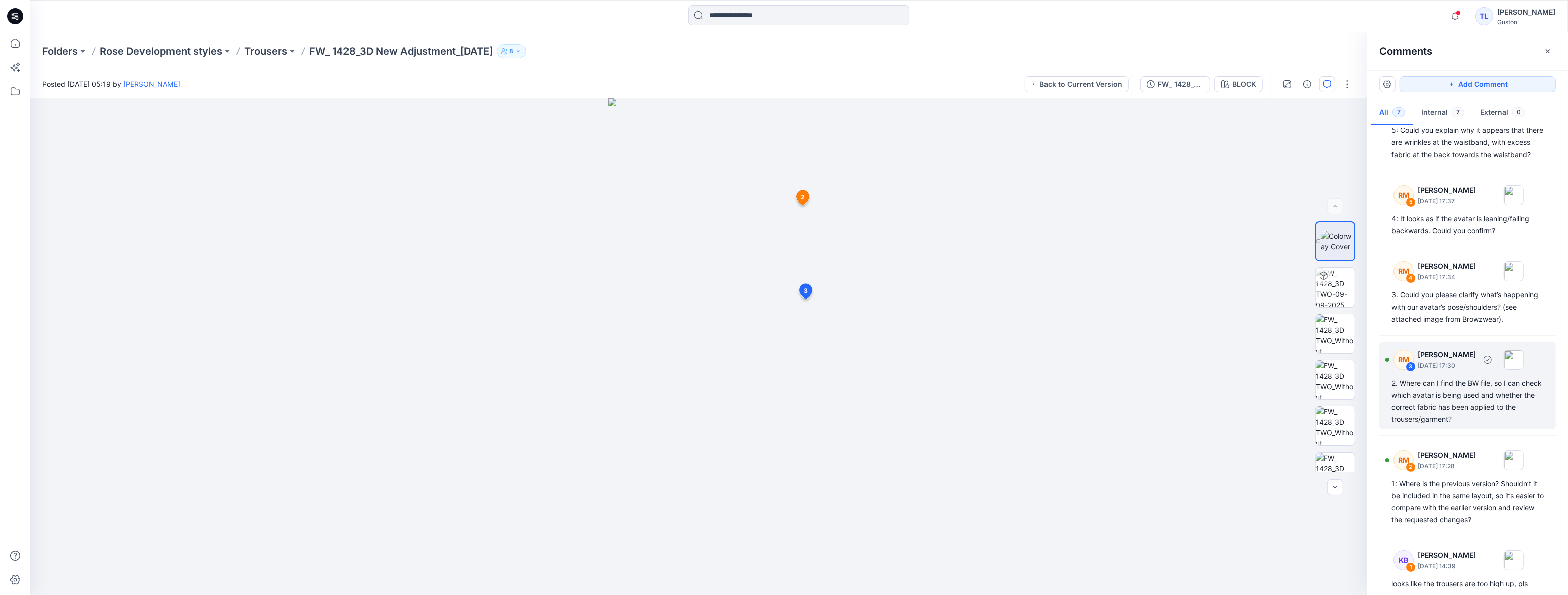
scroll to position [100, 0]
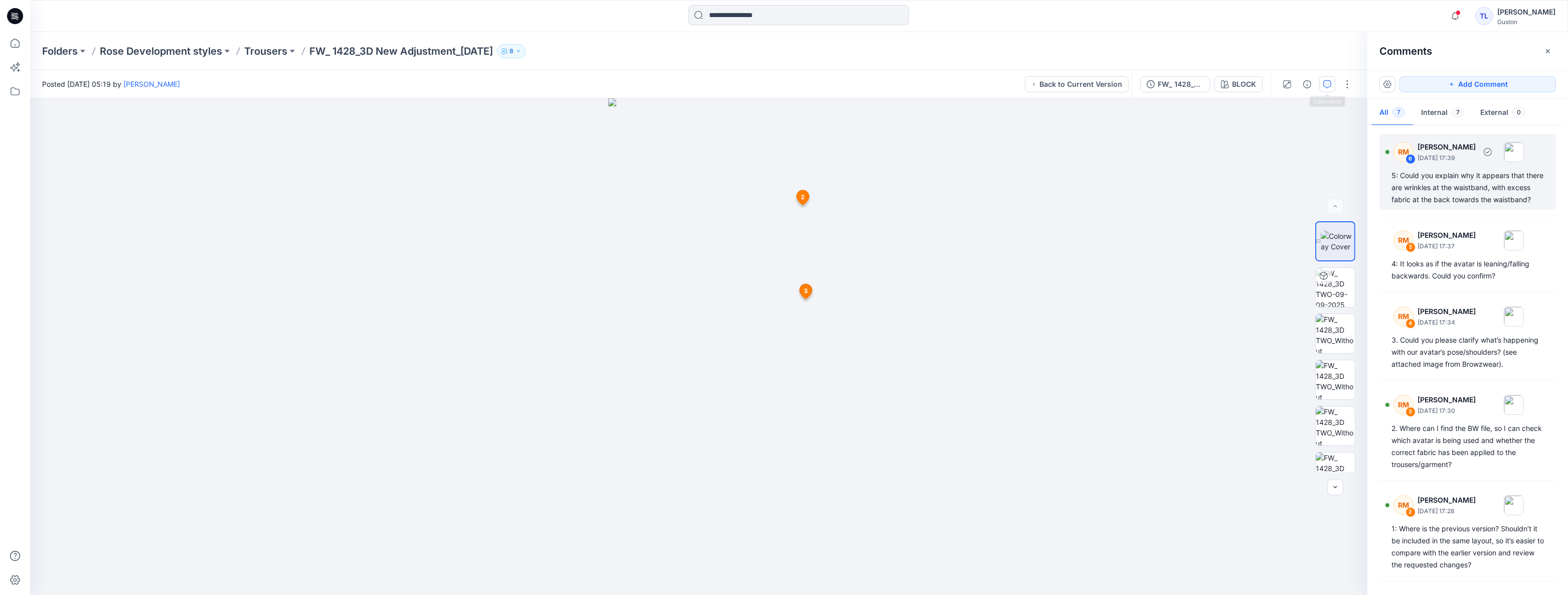
click at [1453, 206] on div "5: Could you explain why it appears that there are wrinkles at the waistband, w…" at bounding box center [1468, 187] width 152 height 36
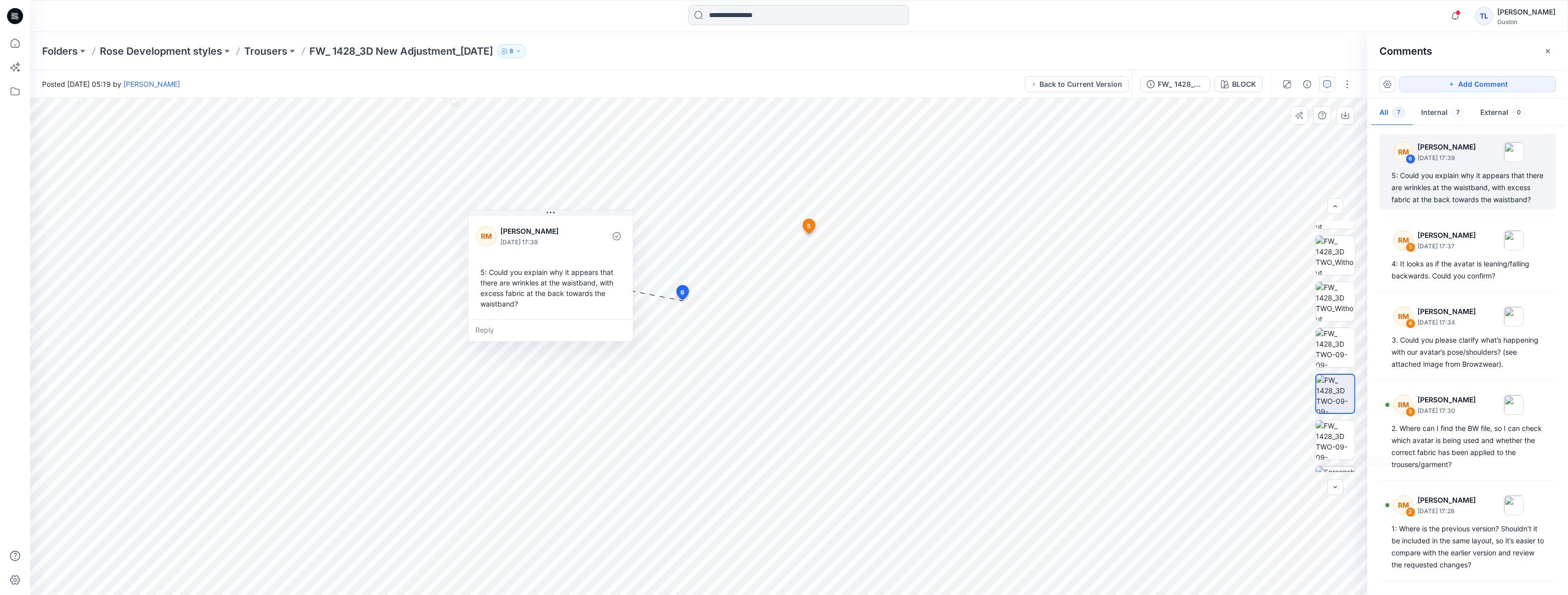
scroll to position [158, 0]
click at [1338, 417] on img at bounding box center [1335, 406] width 39 height 39
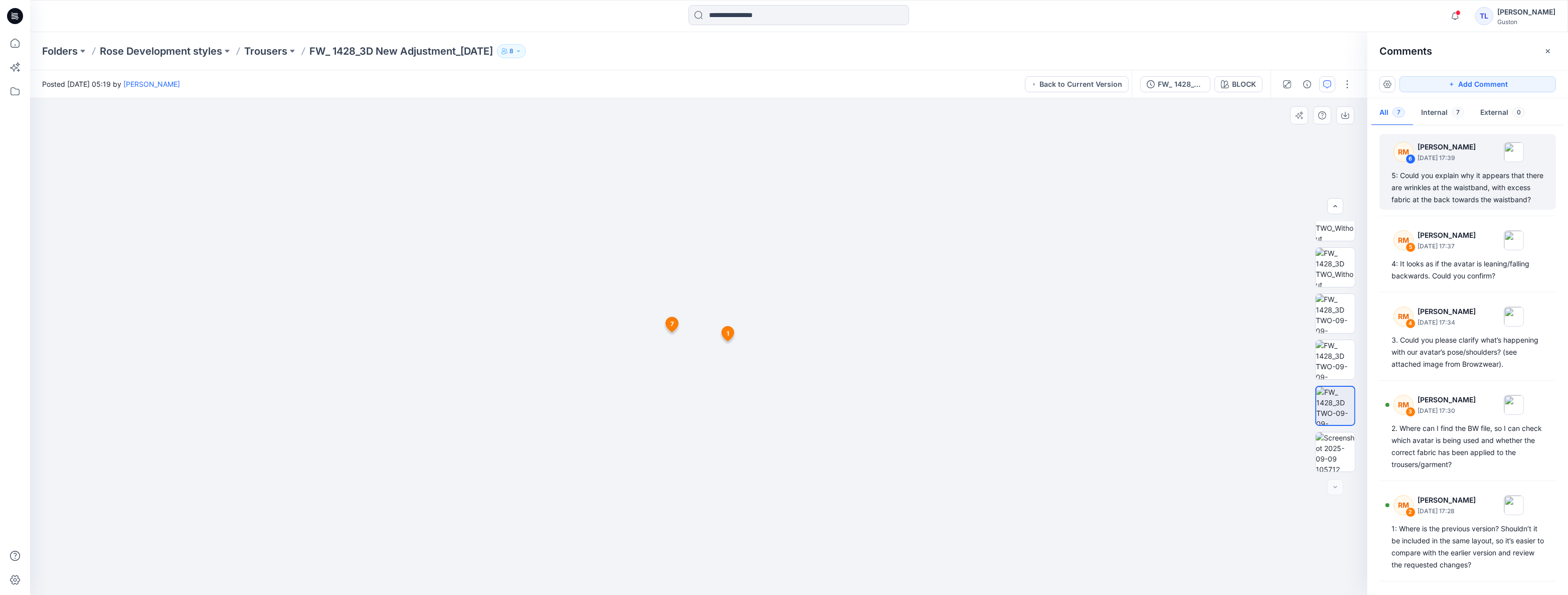
click at [727, 333] on span "1" at bounding box center [728, 333] width 2 height 9
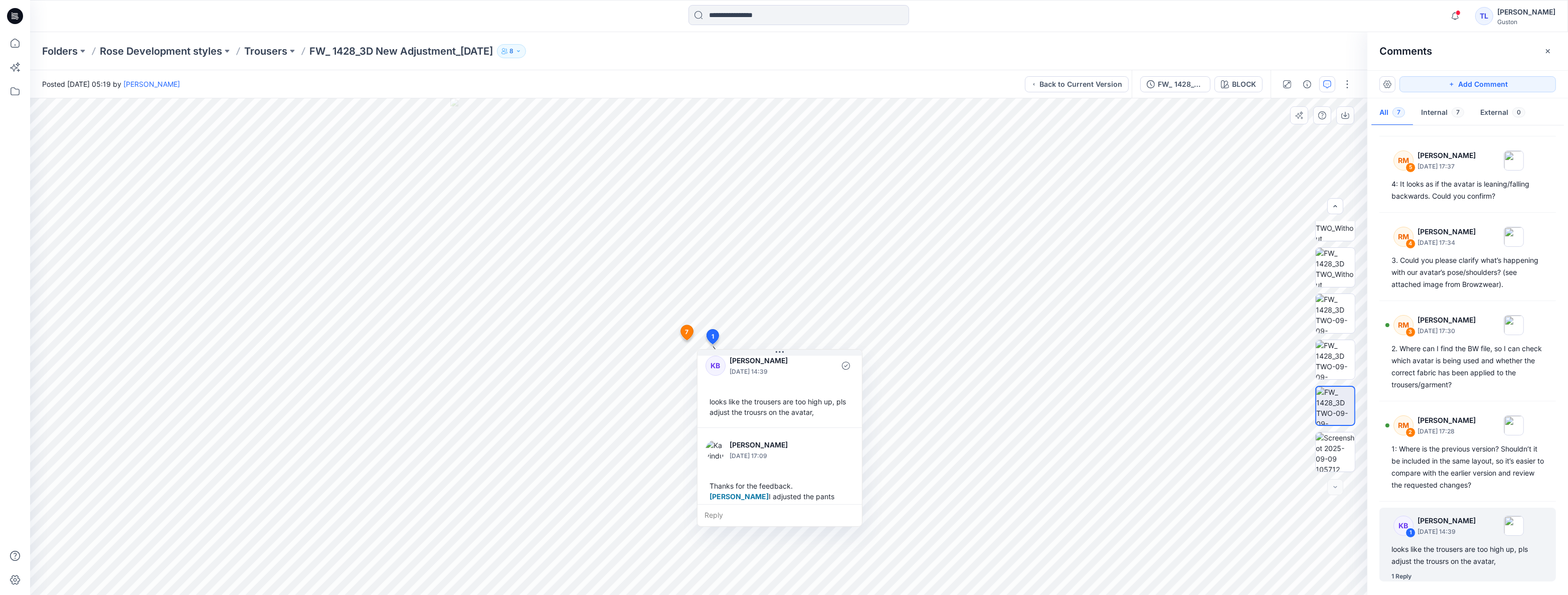
scroll to position [0, 0]
click at [688, 336] on icon at bounding box center [687, 333] width 13 height 15
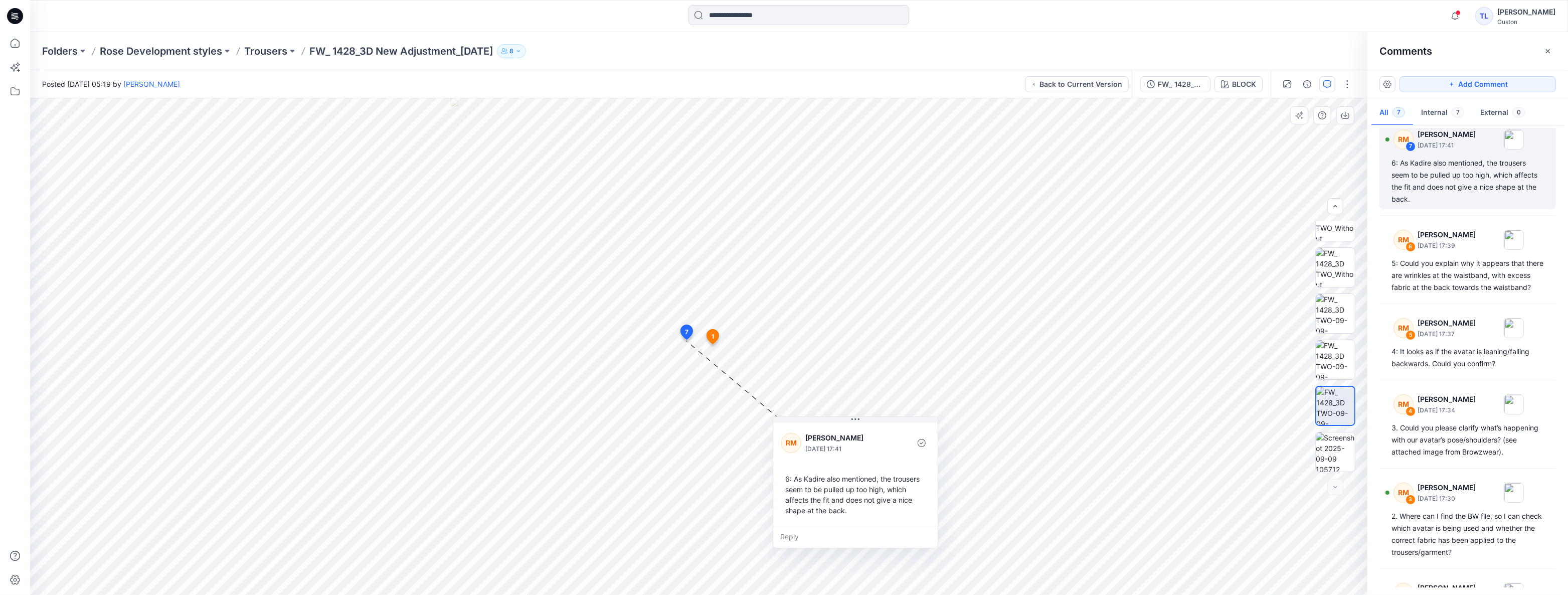
scroll to position [5, 0]
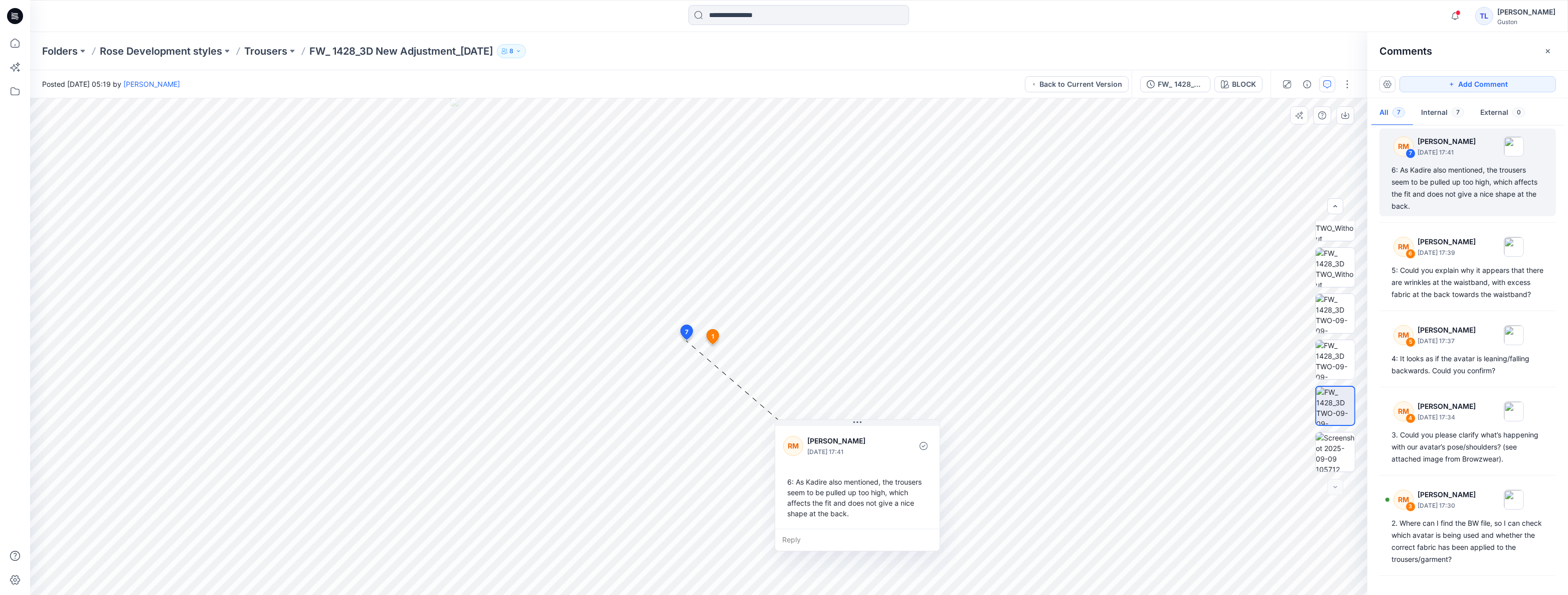
click at [854, 518] on div "6: As Kadire also mentioned, the trousers seem to be pulled up too high, which …" at bounding box center [858, 498] width 149 height 50
click at [845, 514] on div "6: As Kadire also mentioned, the trousers seem to be pulled up too high, which …" at bounding box center [858, 498] width 149 height 50
drag, startPoint x: 849, startPoint y: 515, endPoint x: 838, endPoint y: 516, distance: 11.0
click at [838, 516] on div "6: As Kadire also mentioned, the trousers seem to be pulled up too high, which …" at bounding box center [844, 499] width 149 height 50
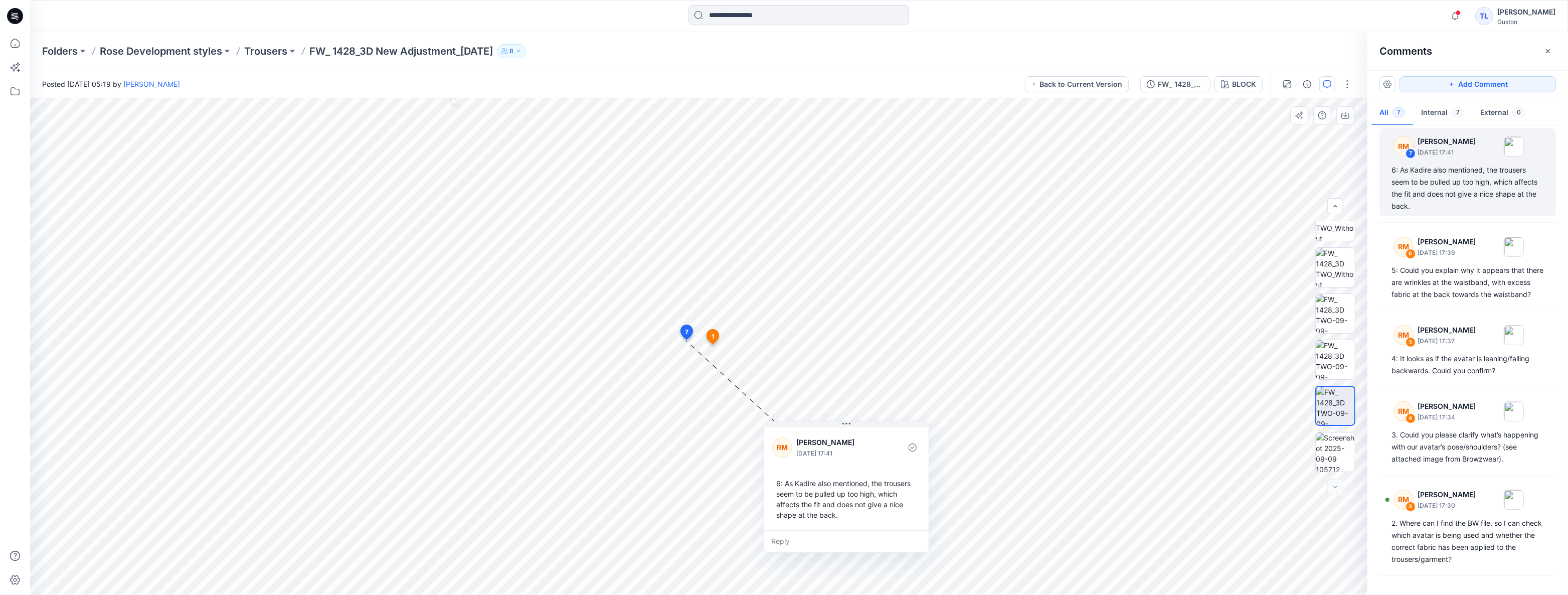
click at [838, 516] on div "6: As Kadire also mentioned, the trousers seem to be pulled up too high, which …" at bounding box center [847, 499] width 149 height 50
click at [835, 516] on div "6: As Kadire also mentioned, the trousers seem to be pulled up too high, which …" at bounding box center [847, 499] width 149 height 50
drag, startPoint x: 835, startPoint y: 516, endPoint x: 821, endPoint y: 517, distance: 14.0
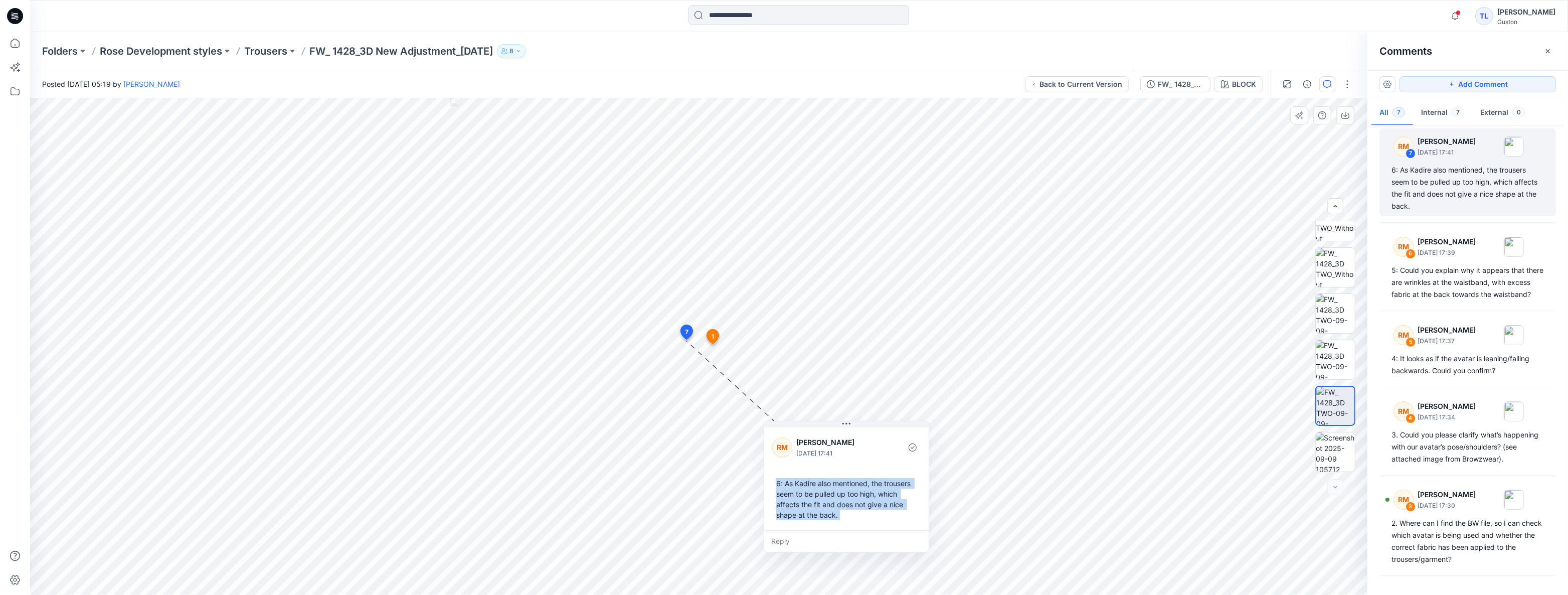
click at [821, 517] on div "6: As Kadire also mentioned, the trousers seem to be pulled up too high, which …" at bounding box center [847, 499] width 149 height 50
copy div "6: As Kadire also mentioned, the trousers seem to be pulled up too high, which …"
click at [867, 523] on div "6: As Kadire also mentioned, the trousers seem to be pulled up too high, which …" at bounding box center [847, 499] width 149 height 50
click at [891, 518] on div "6: As Kadire also mentioned, the trousers seem to be pulled up too high, which …" at bounding box center [847, 499] width 149 height 50
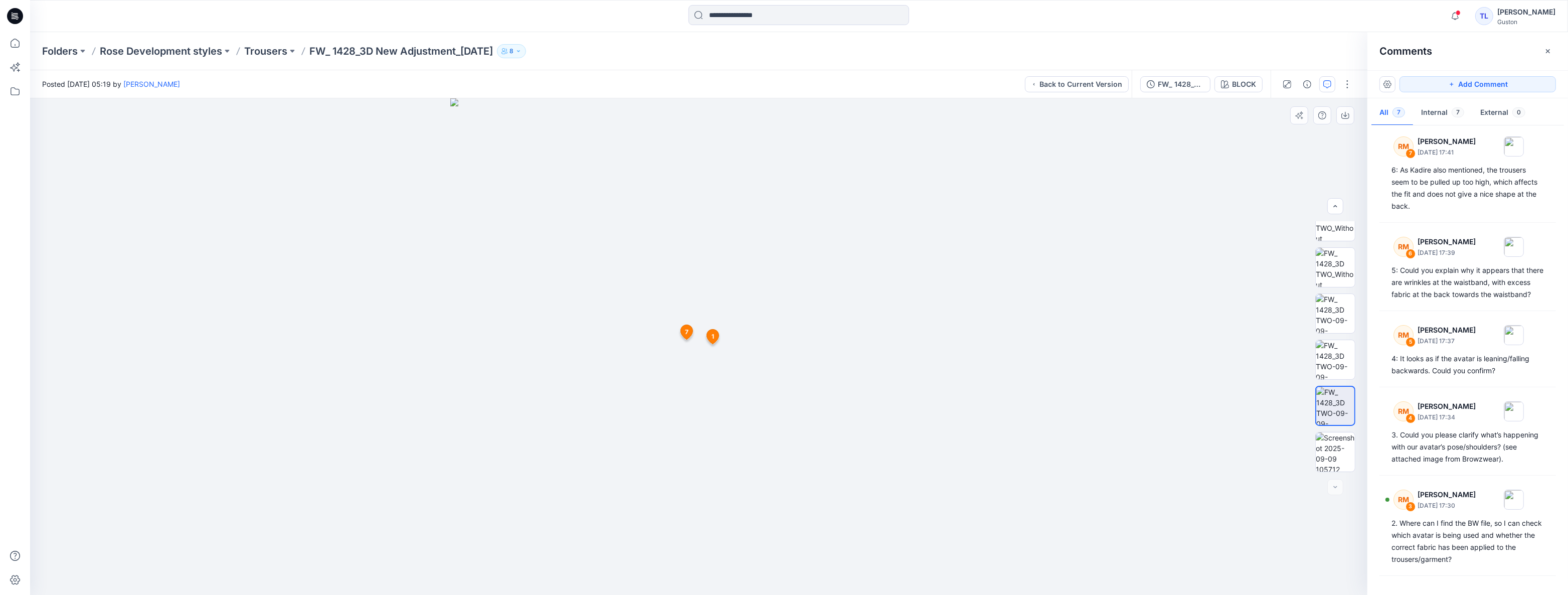
click at [941, 175] on img at bounding box center [699, 347] width 497 height 497
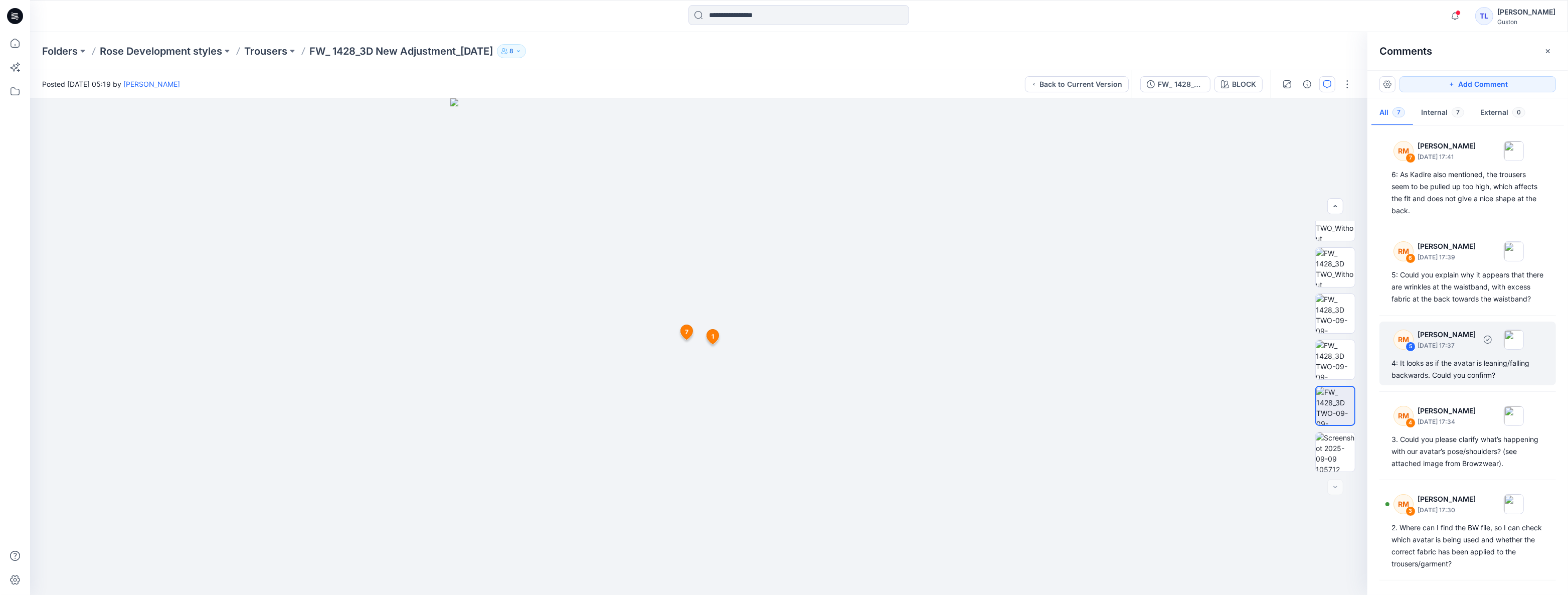
scroll to position [0, 0]
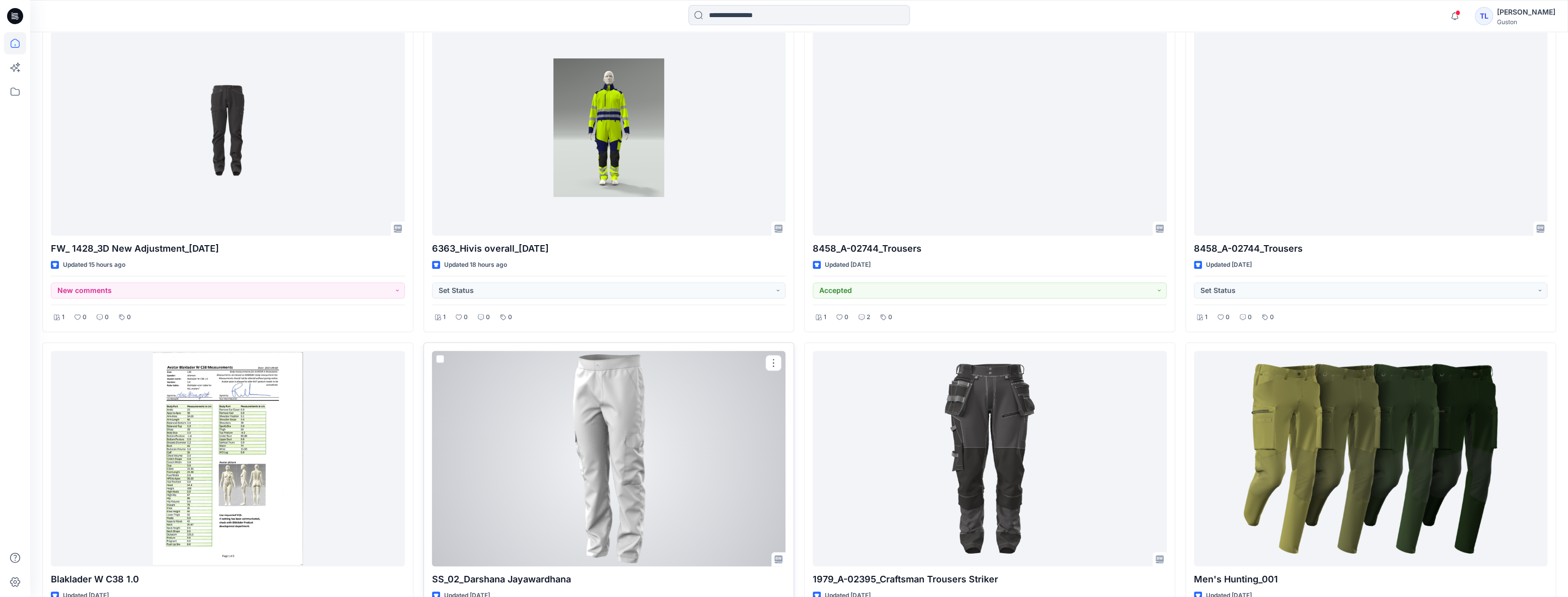
scroll to position [229, 0]
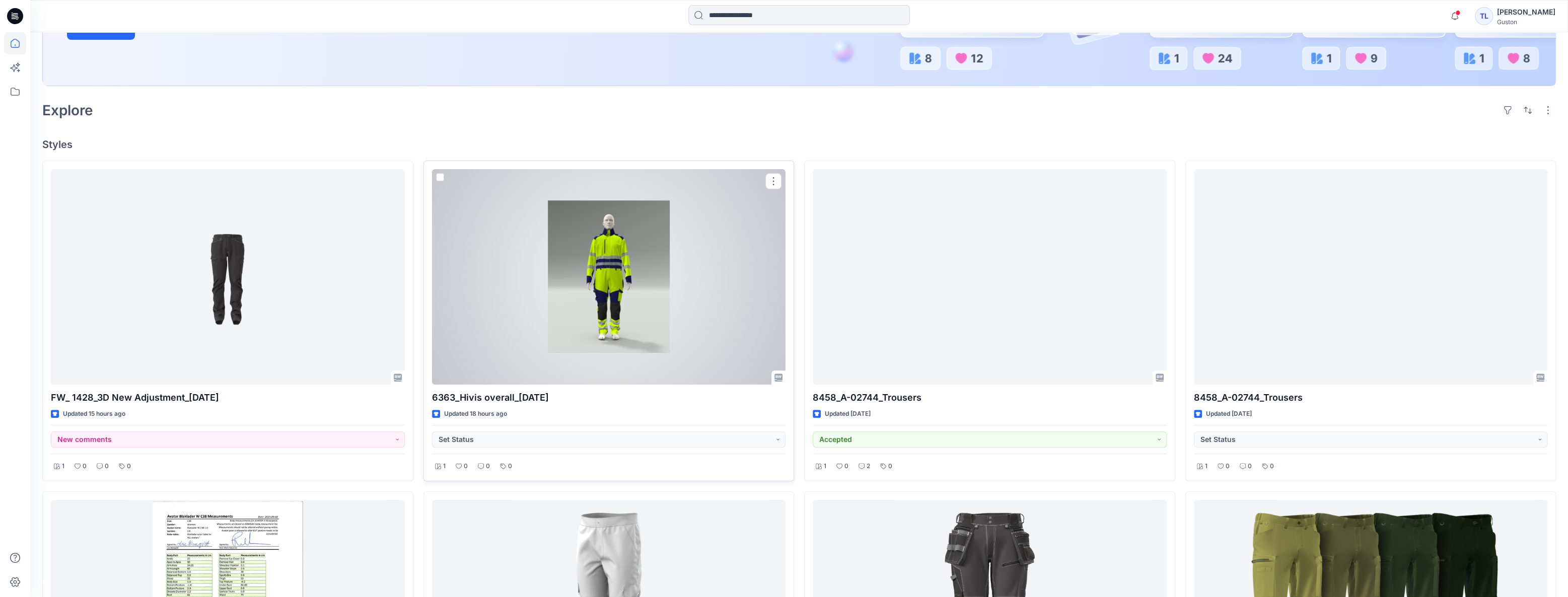
click at [631, 356] on div at bounding box center [609, 277] width 354 height 216
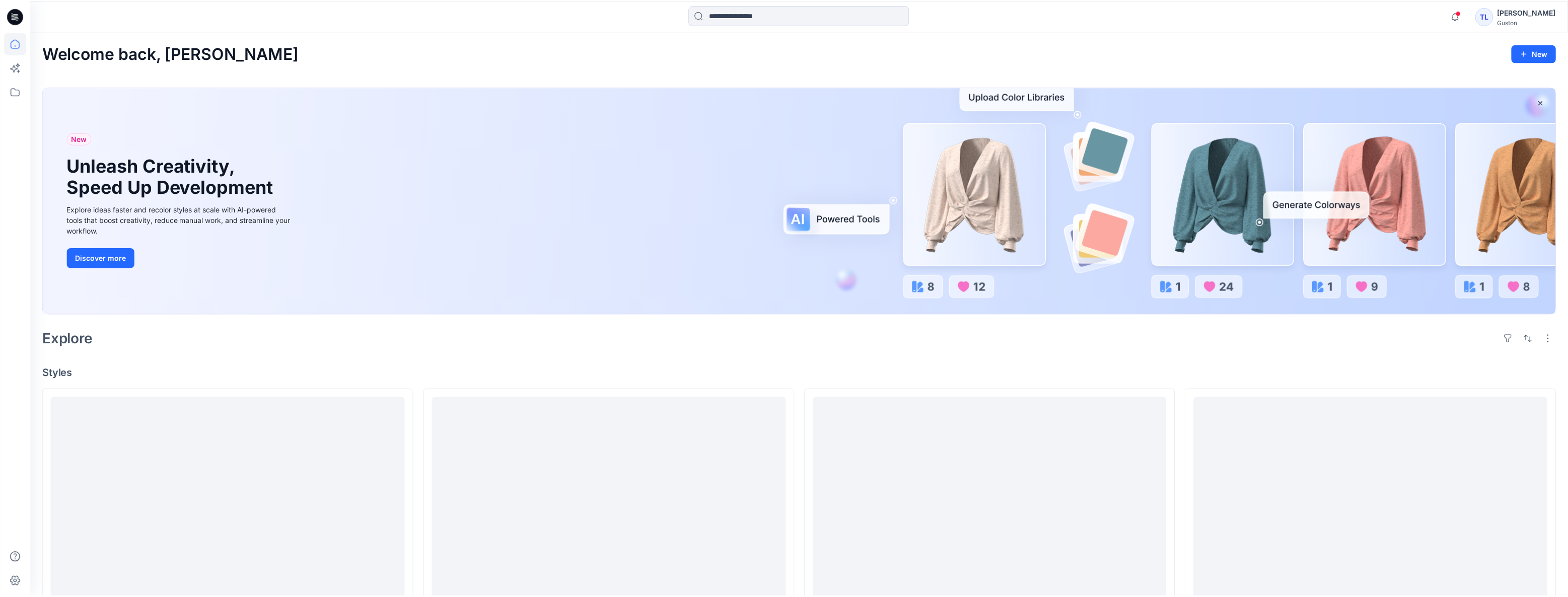
scroll to position [229, 0]
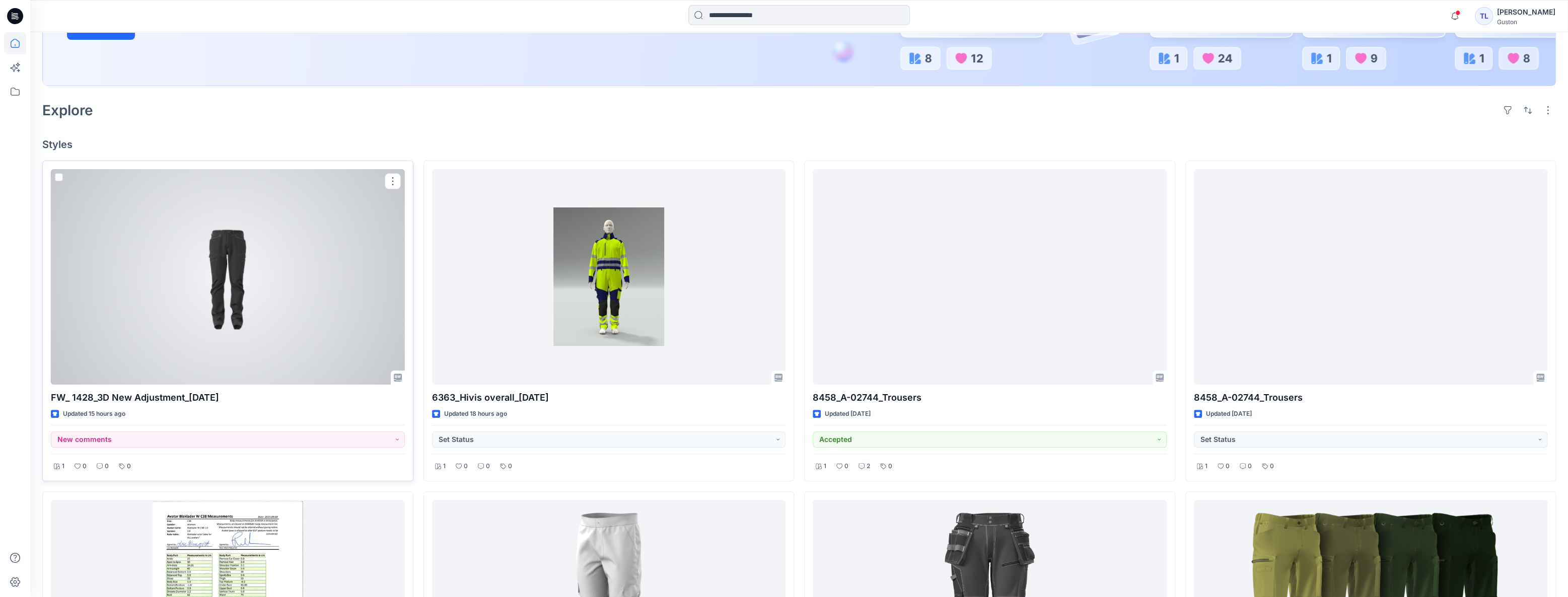
click at [196, 294] on div at bounding box center [227, 277] width 354 height 216
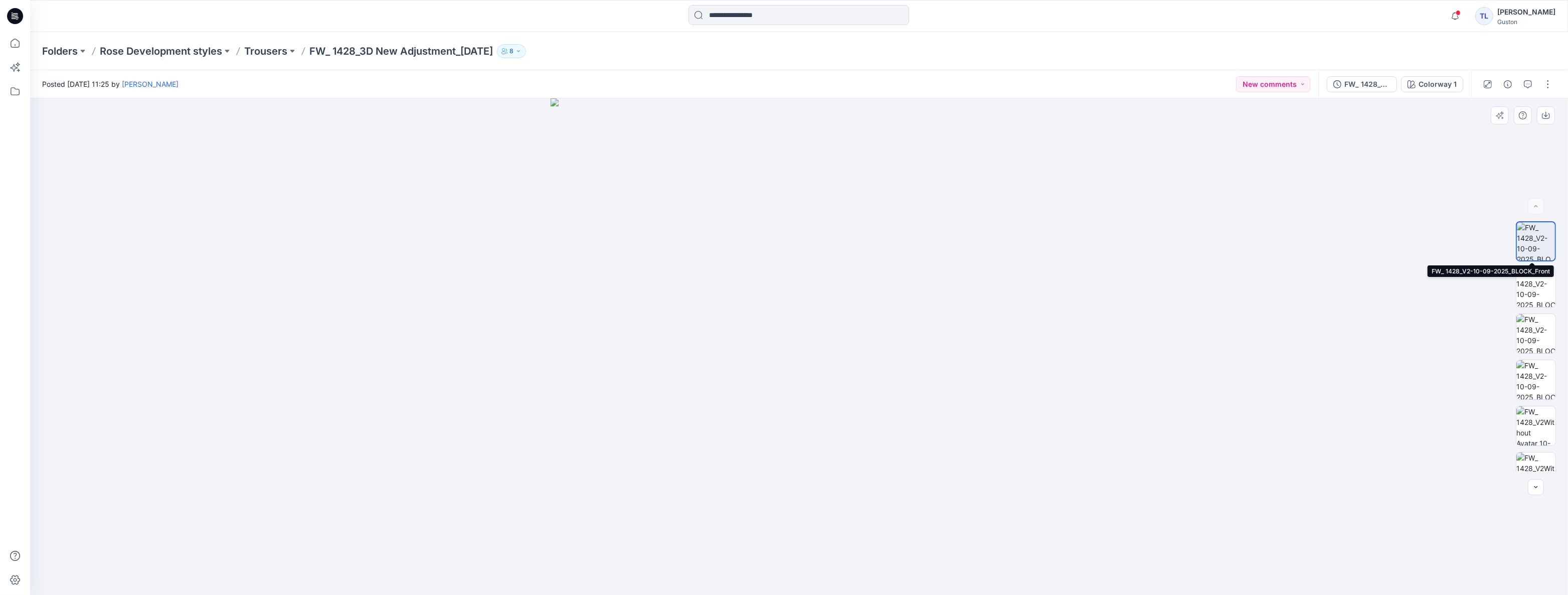
click at [1535, 243] on img at bounding box center [1536, 241] width 38 height 38
click at [1369, 86] on div "FW_ 1428_V2-10-09-2025" at bounding box center [1368, 84] width 46 height 11
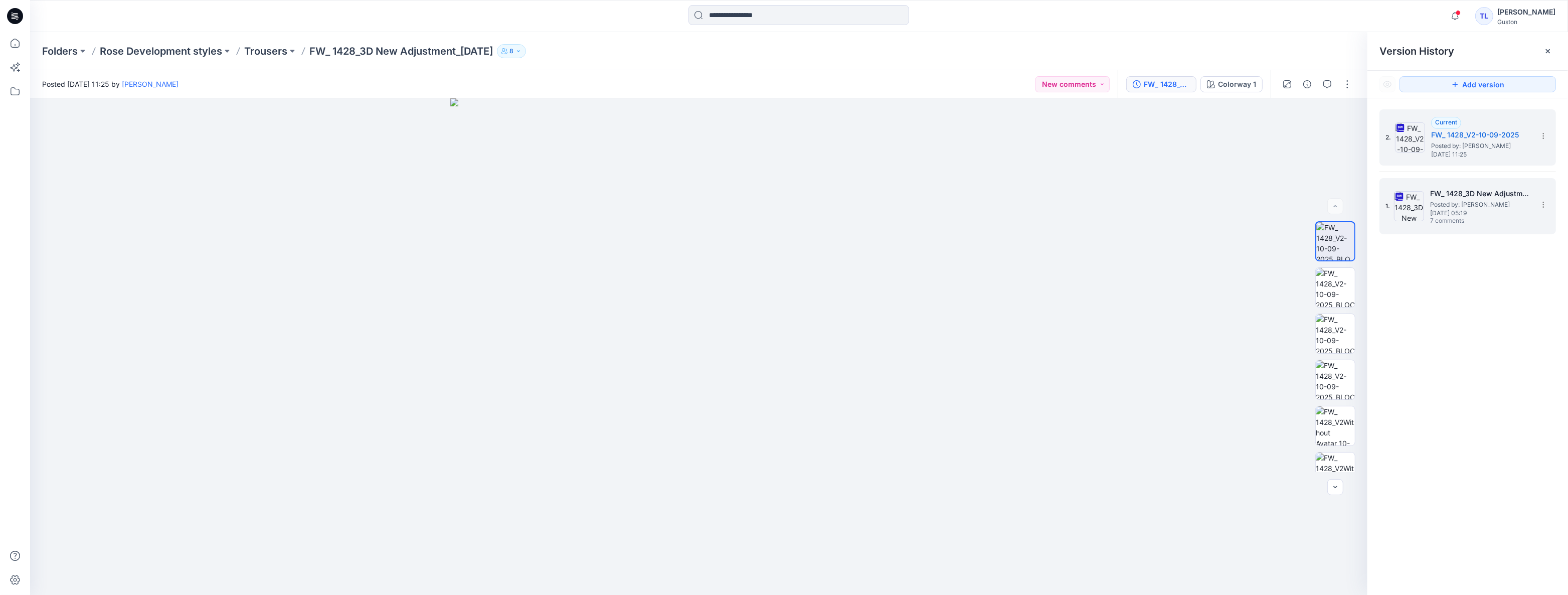
click at [1466, 221] on span "7 comments" at bounding box center [1465, 221] width 70 height 8
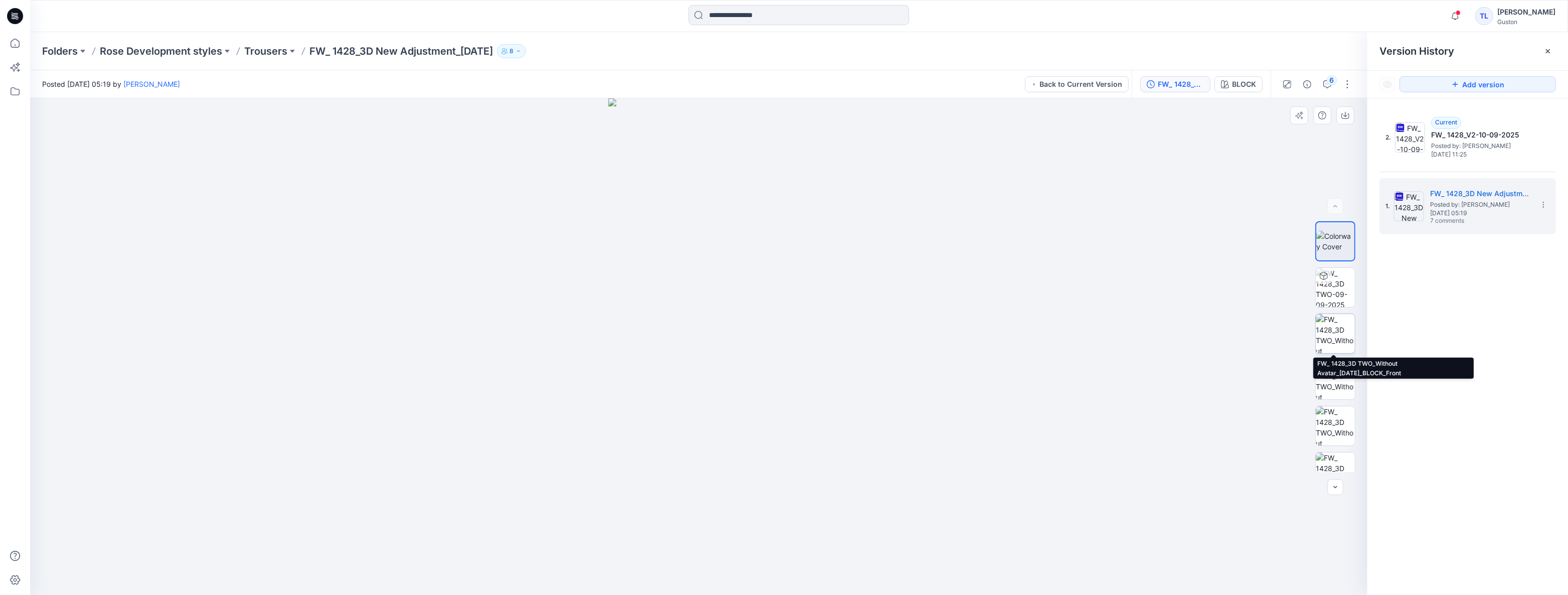
click at [1339, 331] on img at bounding box center [1335, 334] width 39 height 39
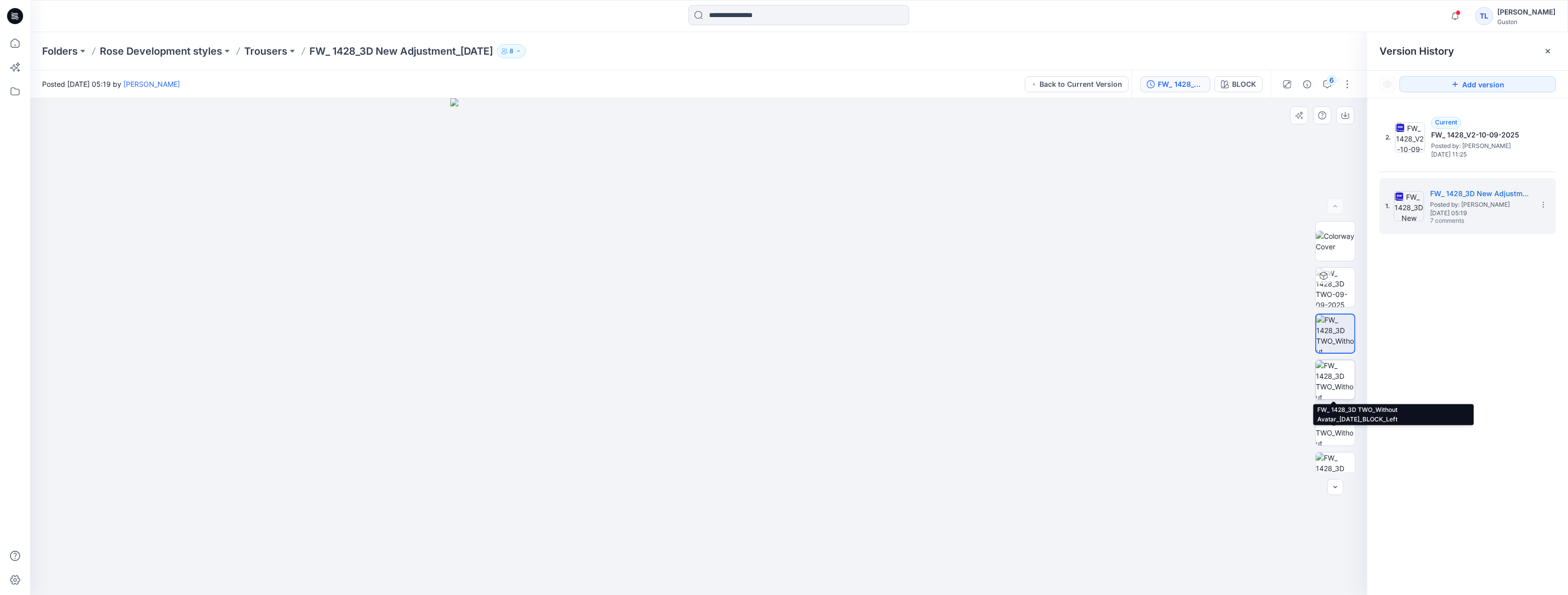
click at [1336, 378] on img at bounding box center [1335, 379] width 39 height 39
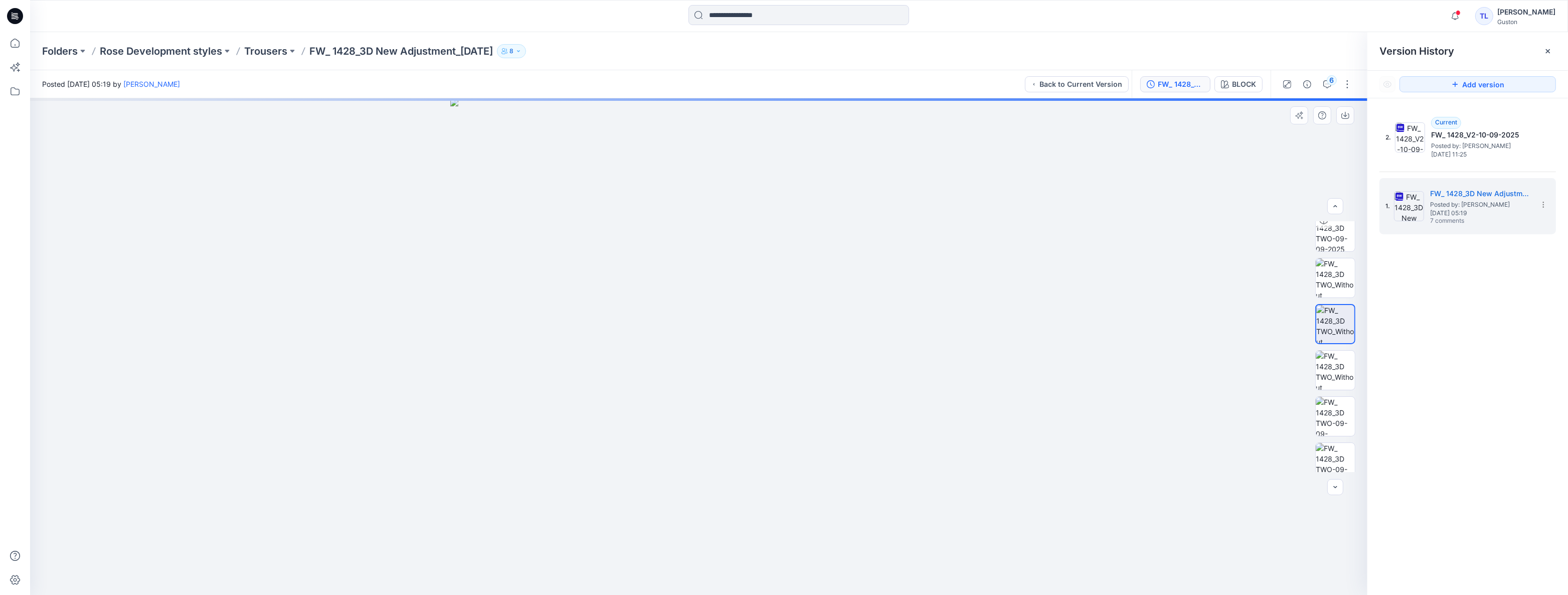
scroll to position [91, 0]
click at [1331, 347] on img at bounding box center [1335, 335] width 39 height 39
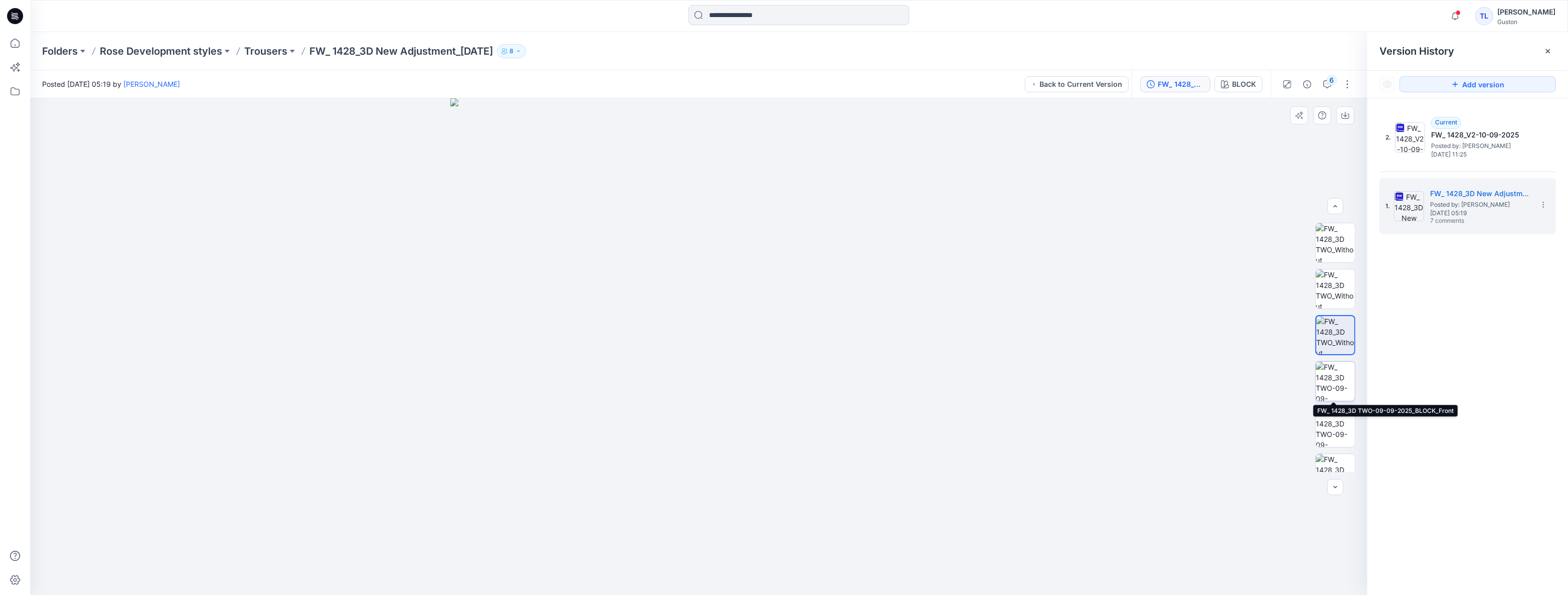
click at [1332, 376] on img at bounding box center [1335, 381] width 39 height 39
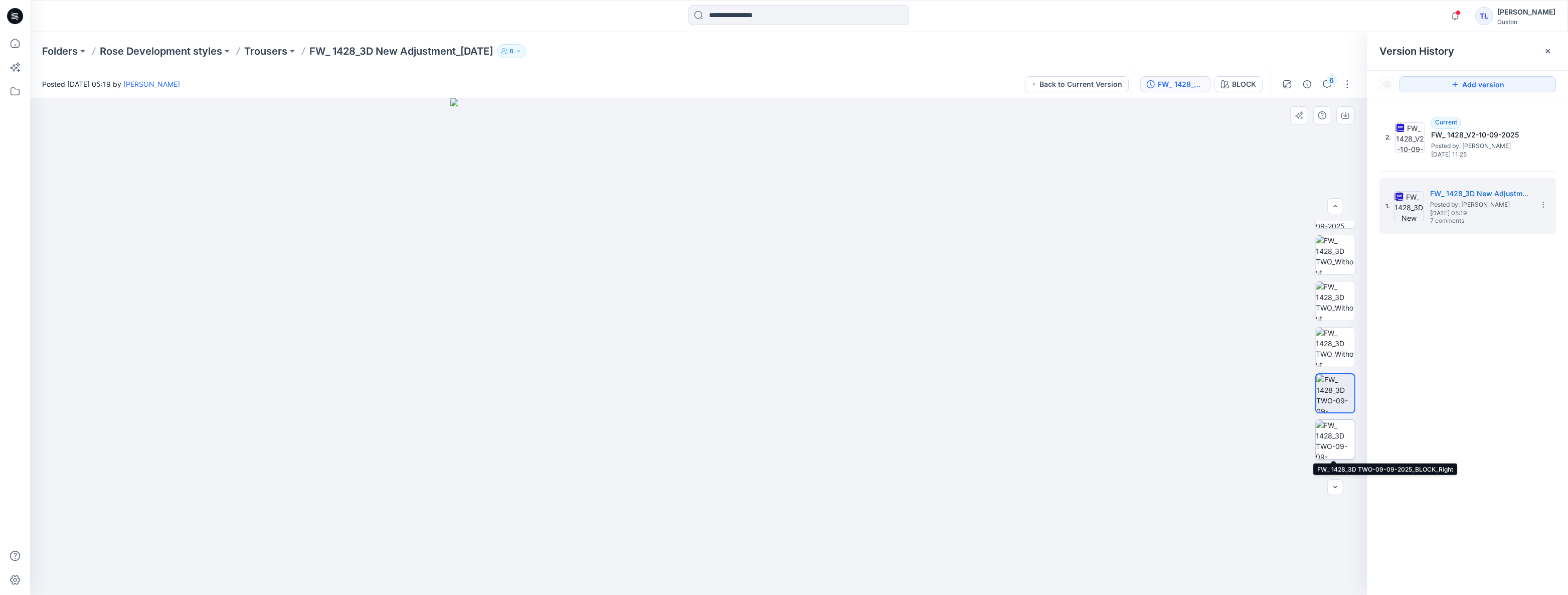
scroll to position [0, 0]
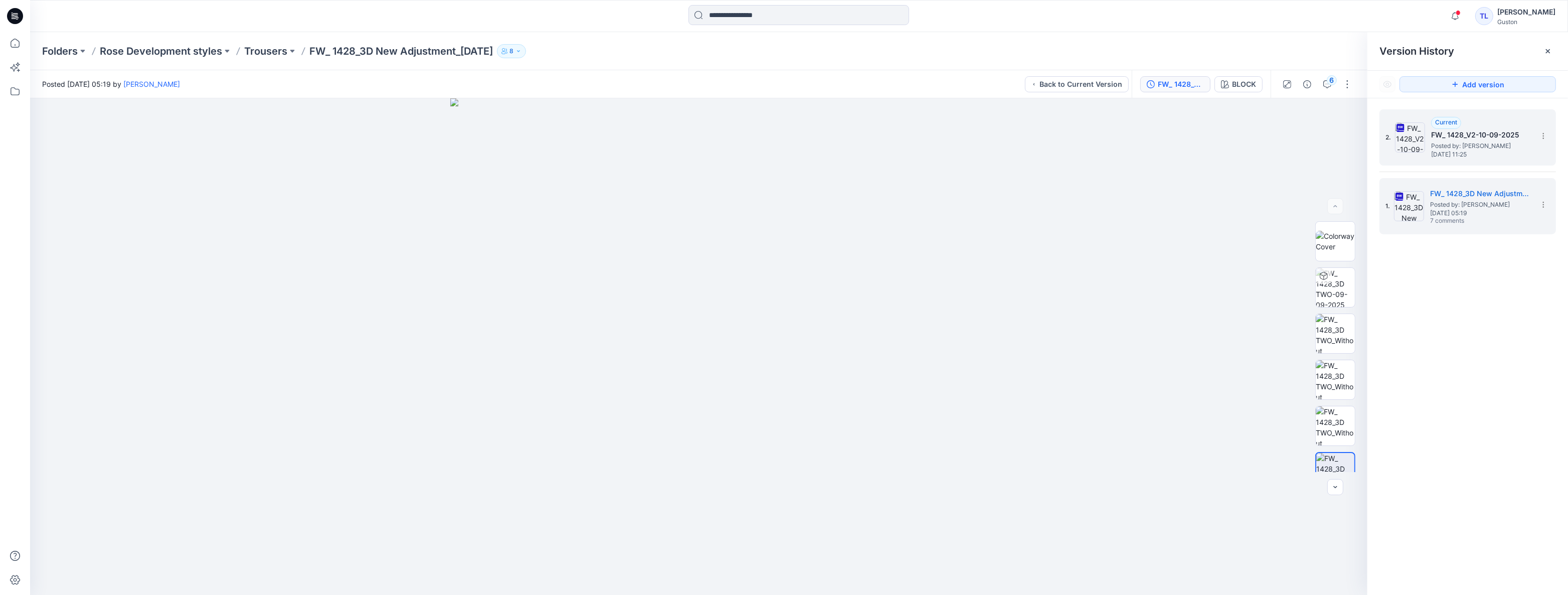
click at [1450, 151] on span "Wednesday, September 10, 2025 11:25" at bounding box center [1481, 155] width 100 height 7
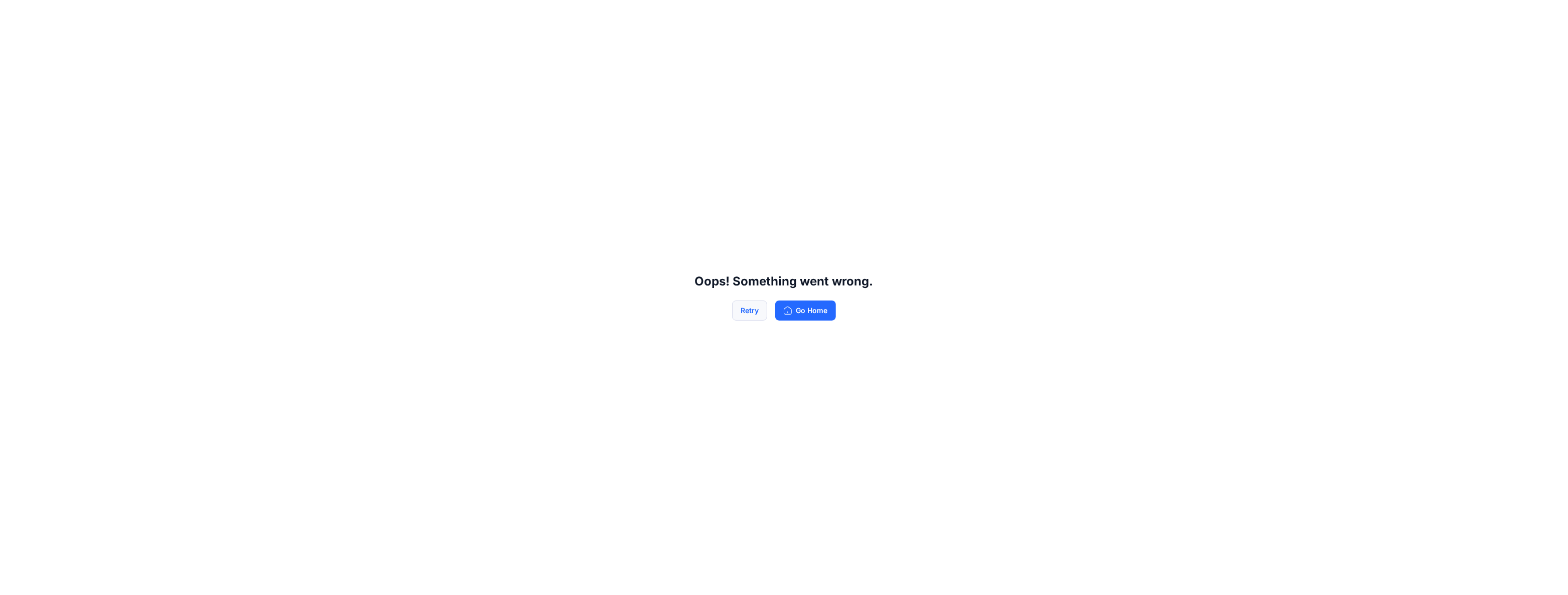
click at [759, 315] on button "Retry" at bounding box center [750, 310] width 35 height 20
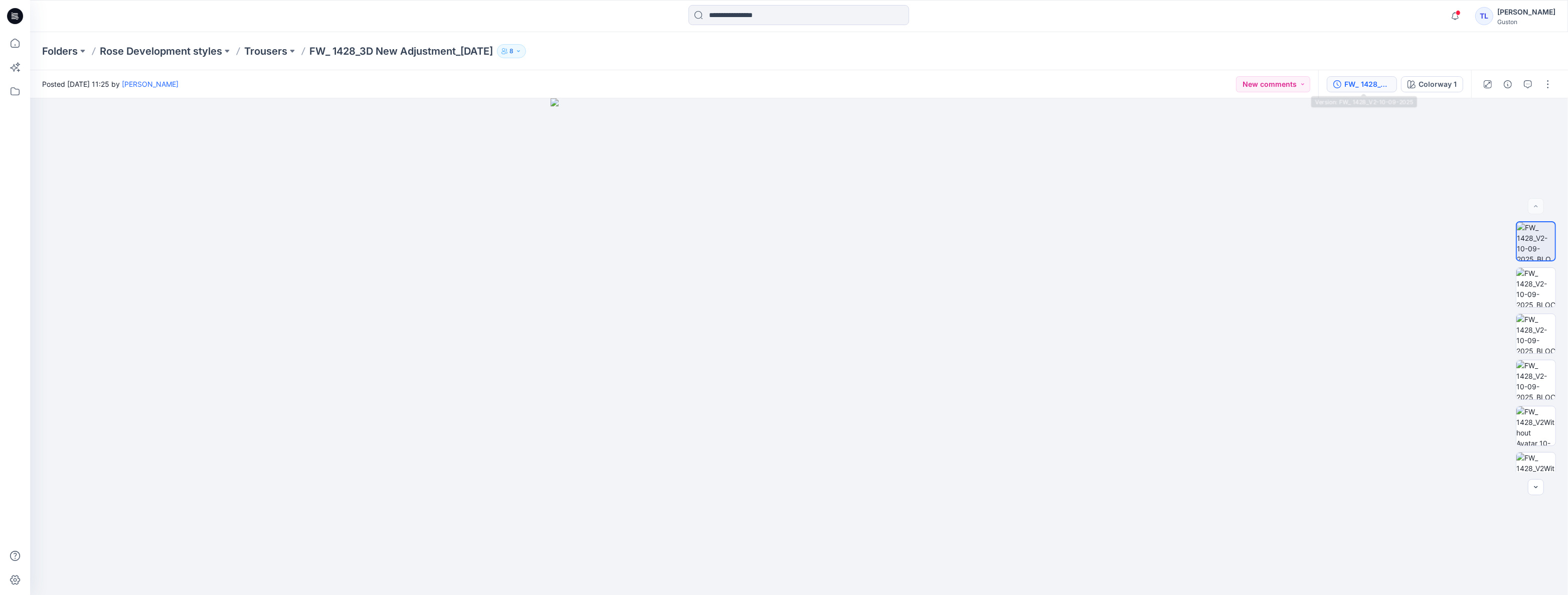
click at [1363, 88] on div "FW_ 1428_V2-10-09-2025" at bounding box center [1368, 84] width 46 height 11
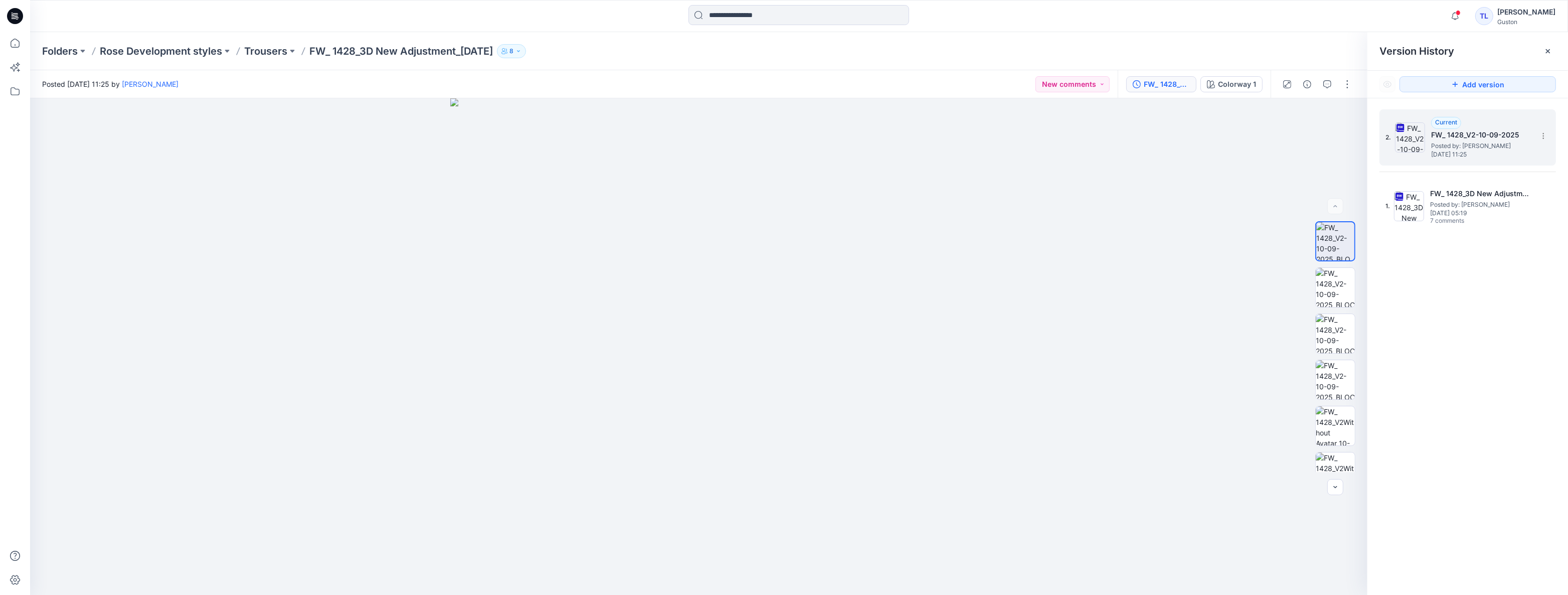
click at [1484, 143] on span "Posted by: Kavindu Ramanayake" at bounding box center [1481, 146] width 100 height 10
click at [1329, 85] on icon "button" at bounding box center [1327, 84] width 8 height 8
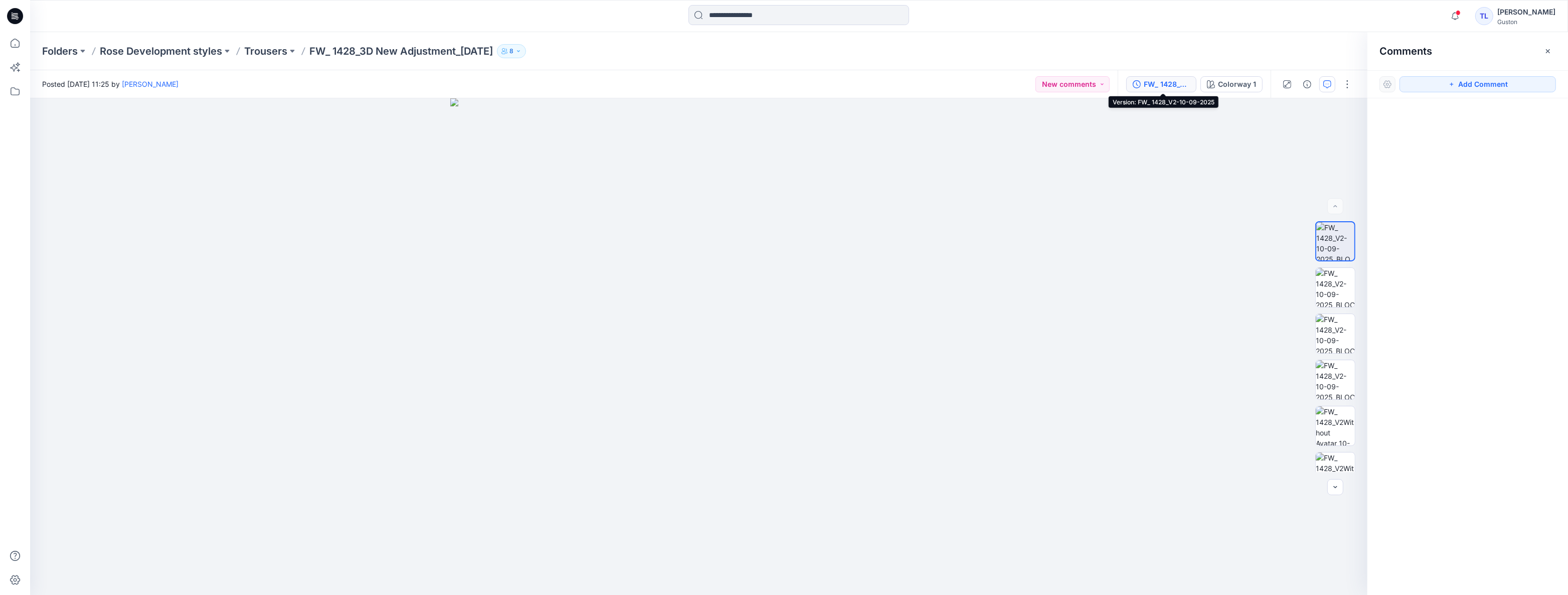
click at [1171, 82] on div "FW_ 1428_V2-10-09-2025" at bounding box center [1167, 84] width 46 height 11
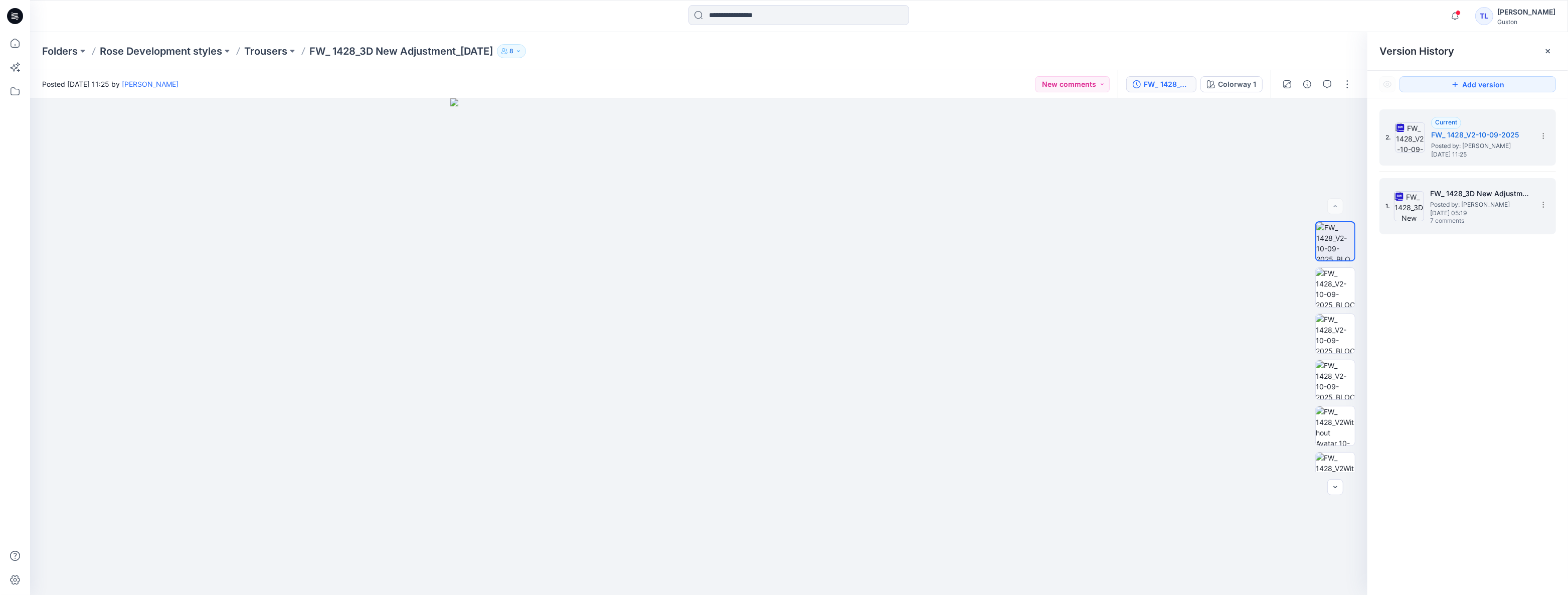
click at [1469, 200] on span "Posted by: Kavindu Ramanayake" at bounding box center [1480, 205] width 100 height 10
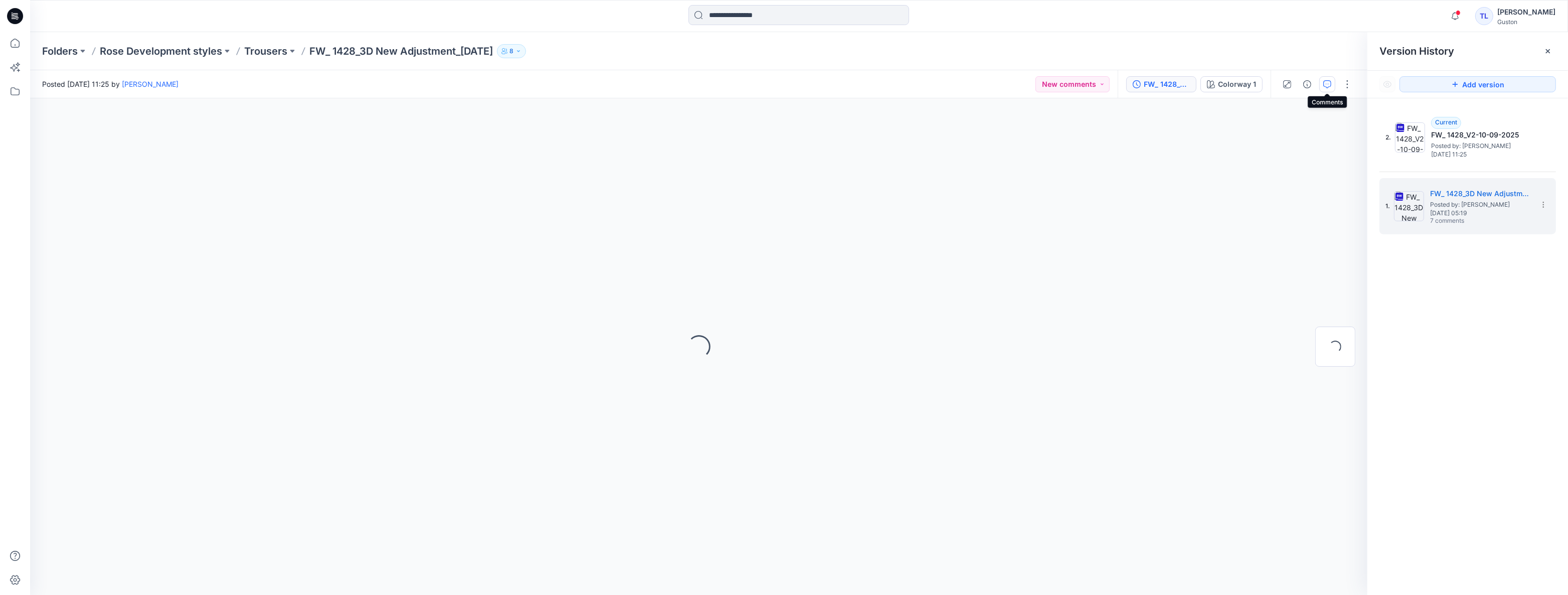
click at [1325, 79] on button "button" at bounding box center [1327, 84] width 16 height 16
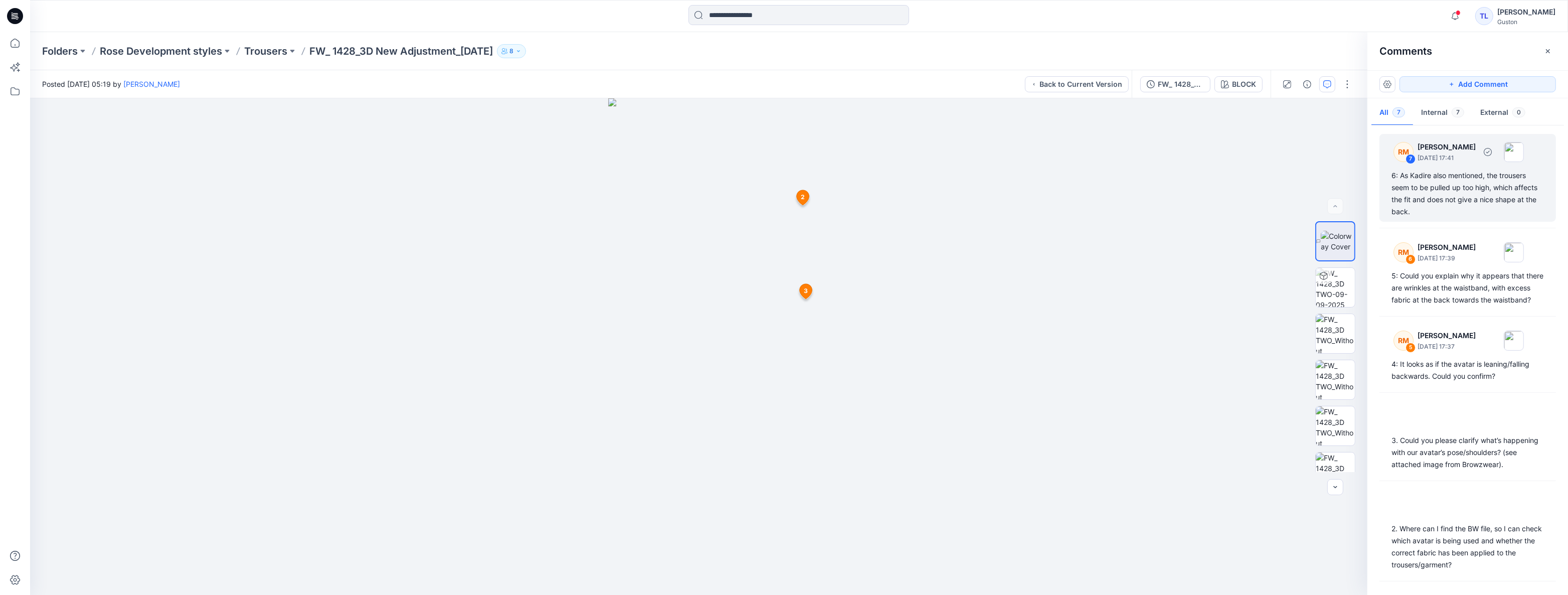
click at [1493, 196] on div "6: As Kadire also mentioned, the trousers seem to be pulled up too high, which …" at bounding box center [1468, 193] width 152 height 48
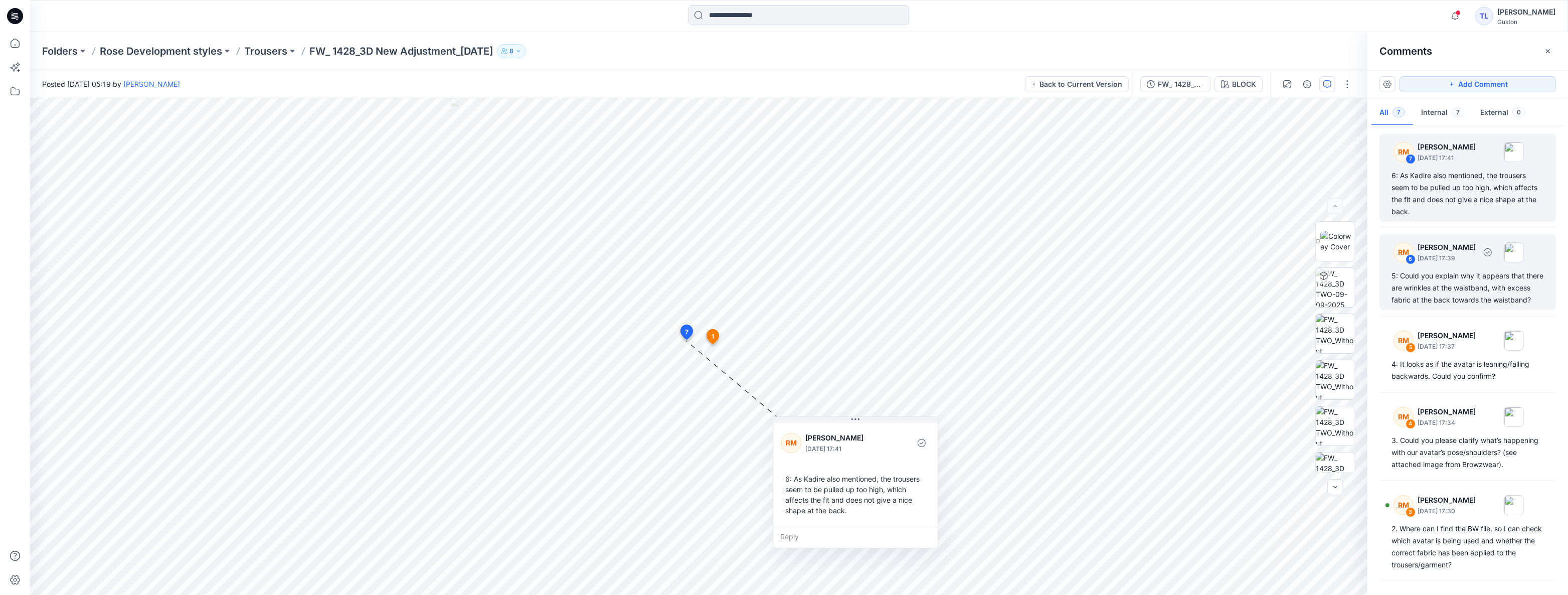
click at [1460, 278] on div "5: Could you explain why it appears that there are wrinkles at the waistband, w…" at bounding box center [1468, 287] width 152 height 36
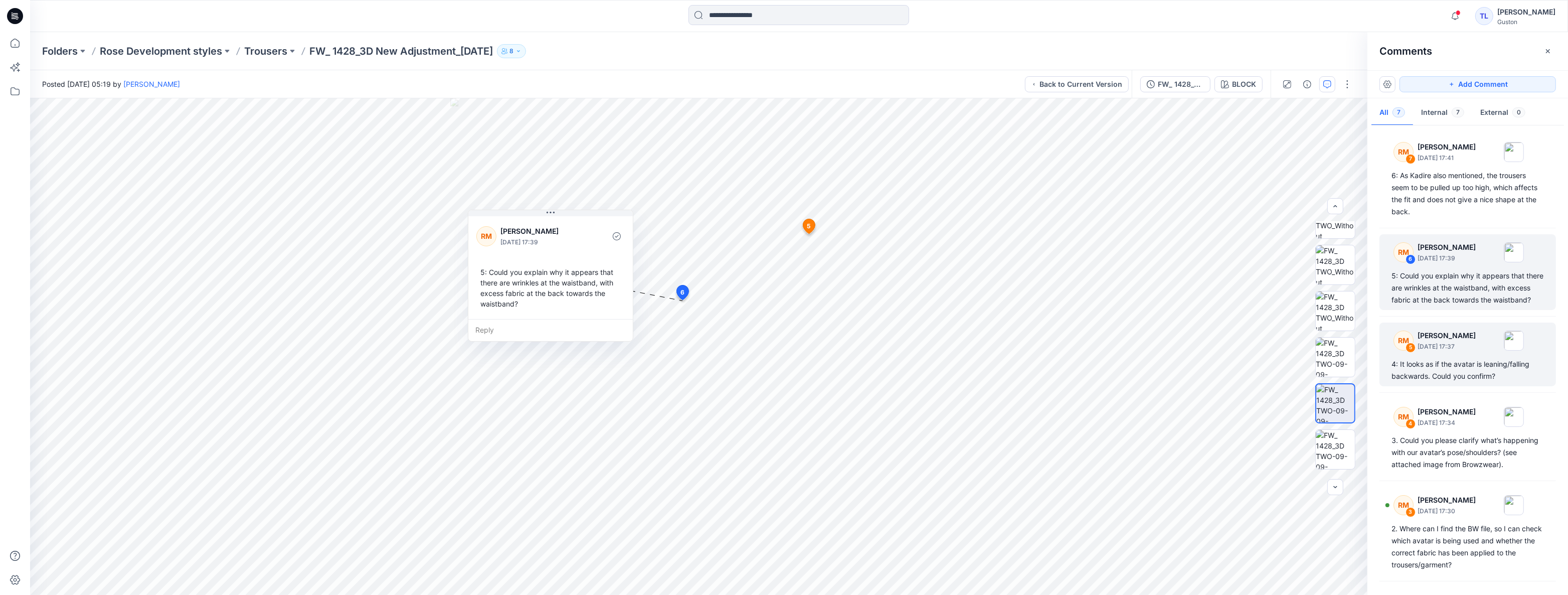
scroll to position [136, 0]
click at [1475, 373] on div "4: It looks as if the avatar is leaning/falling backwards. Could you confirm?" at bounding box center [1468, 370] width 152 height 24
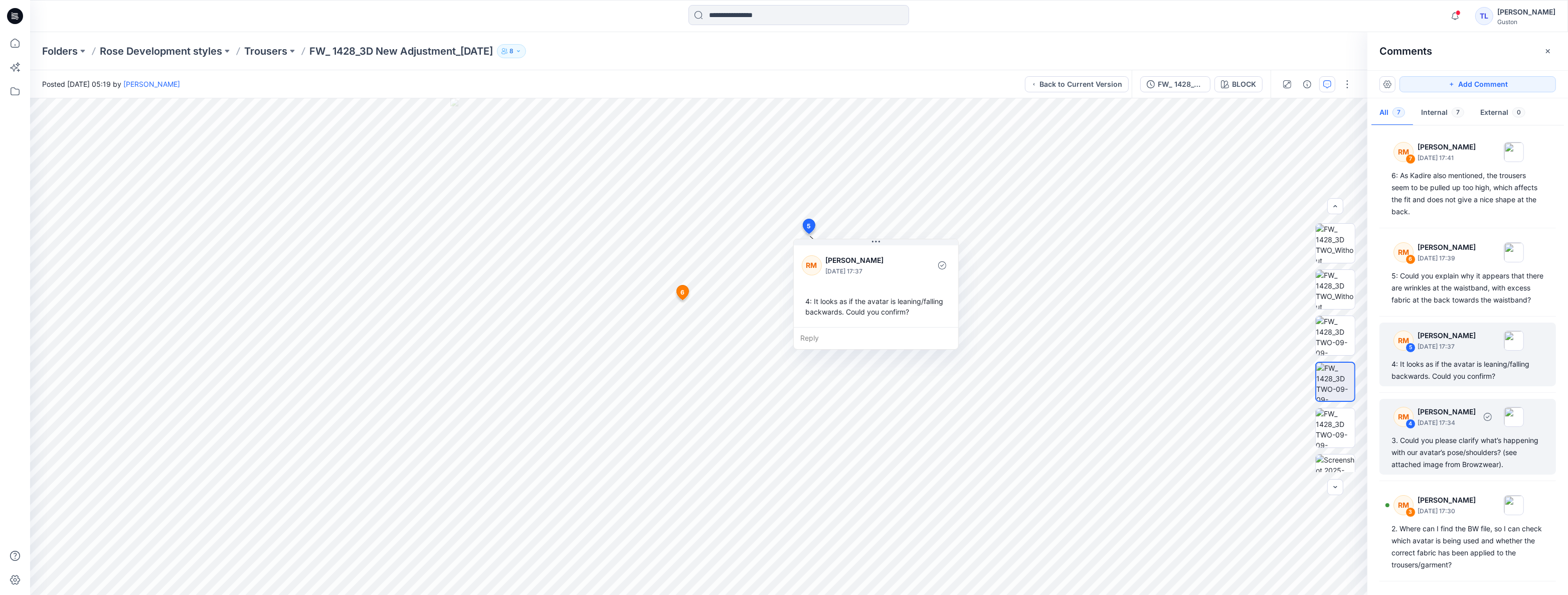
click at [1479, 458] on div "3. Could you please clarify what’s happening with our avatar’s pose/shoulders? …" at bounding box center [1468, 452] width 152 height 36
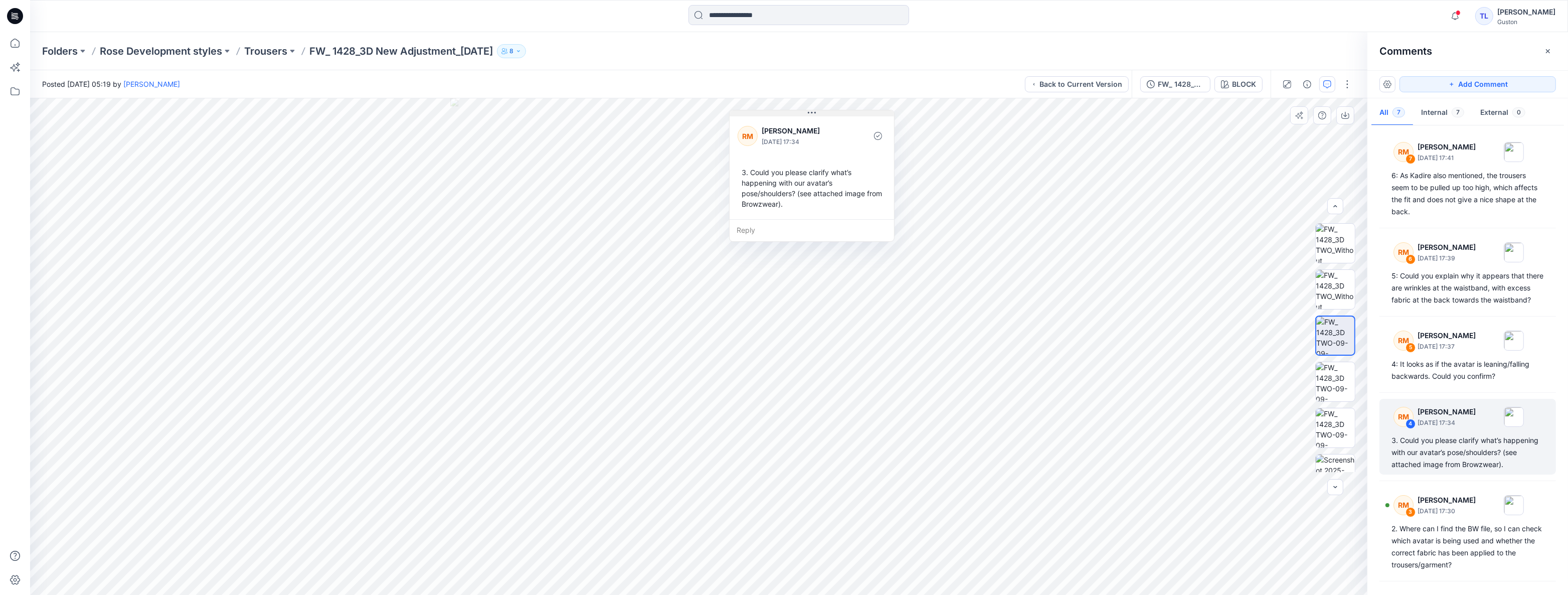
drag, startPoint x: 869, startPoint y: 202, endPoint x: 859, endPoint y: 113, distance: 89.6
click at [859, 113] on button at bounding box center [812, 113] width 164 height 6
